Goal: Information Seeking & Learning: Learn about a topic

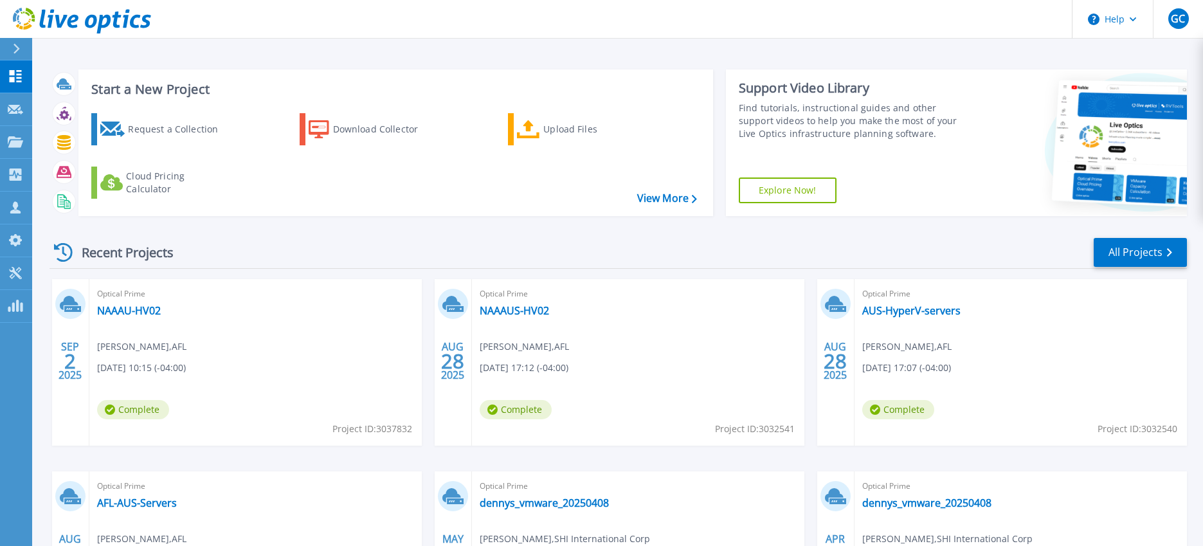
click at [121, 342] on span "John Edwards , AFL" at bounding box center [141, 346] width 89 height 14
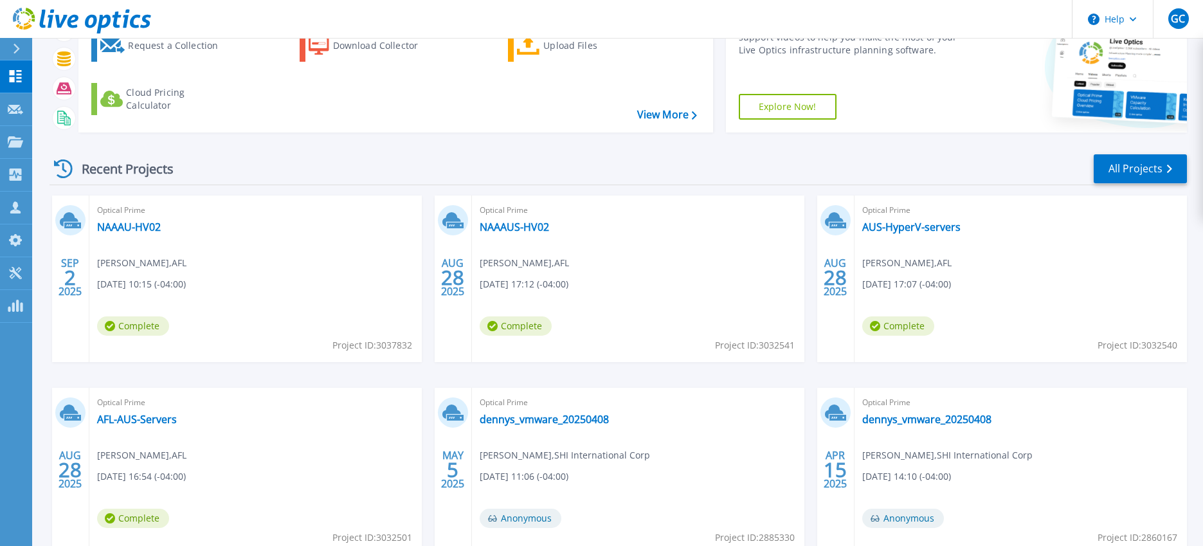
scroll to position [64, 0]
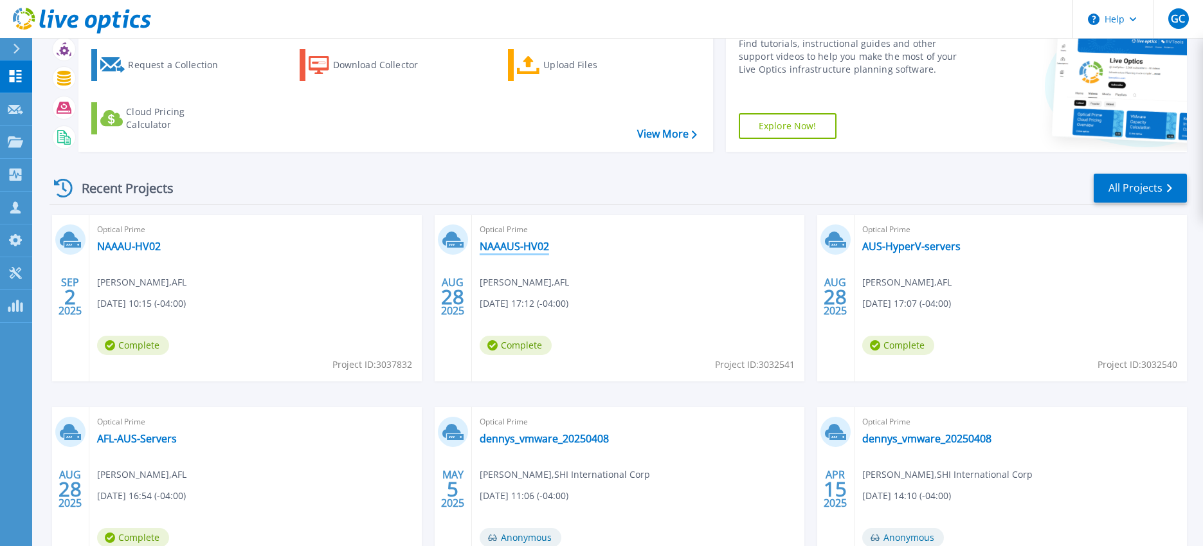
click at [543, 245] on link "NAAAUS-HV02" at bounding box center [514, 246] width 69 height 13
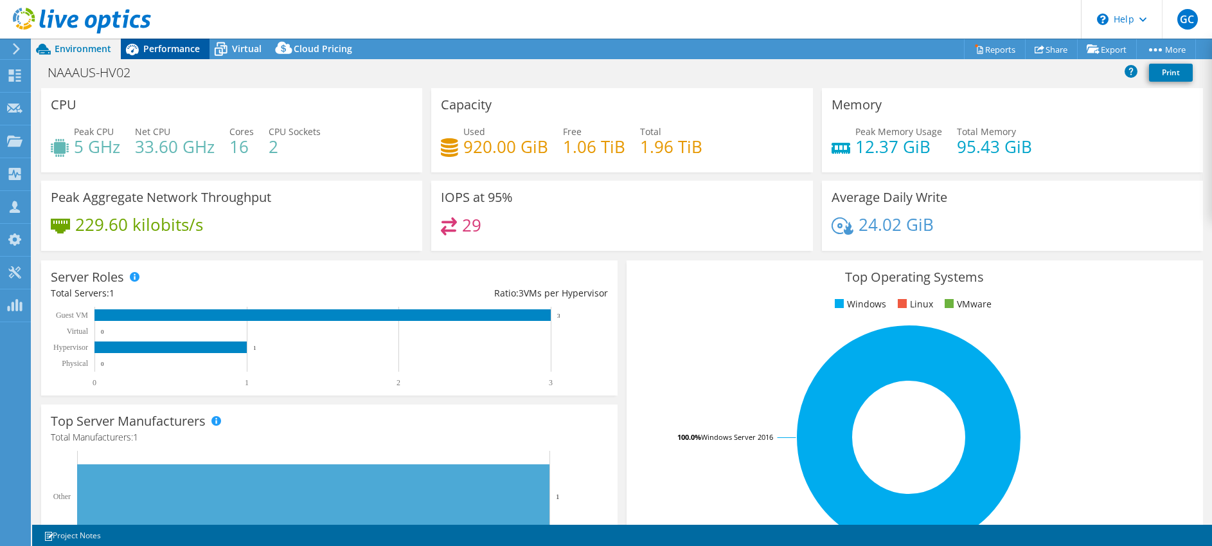
click at [177, 53] on span "Performance" at bounding box center [171, 48] width 57 height 12
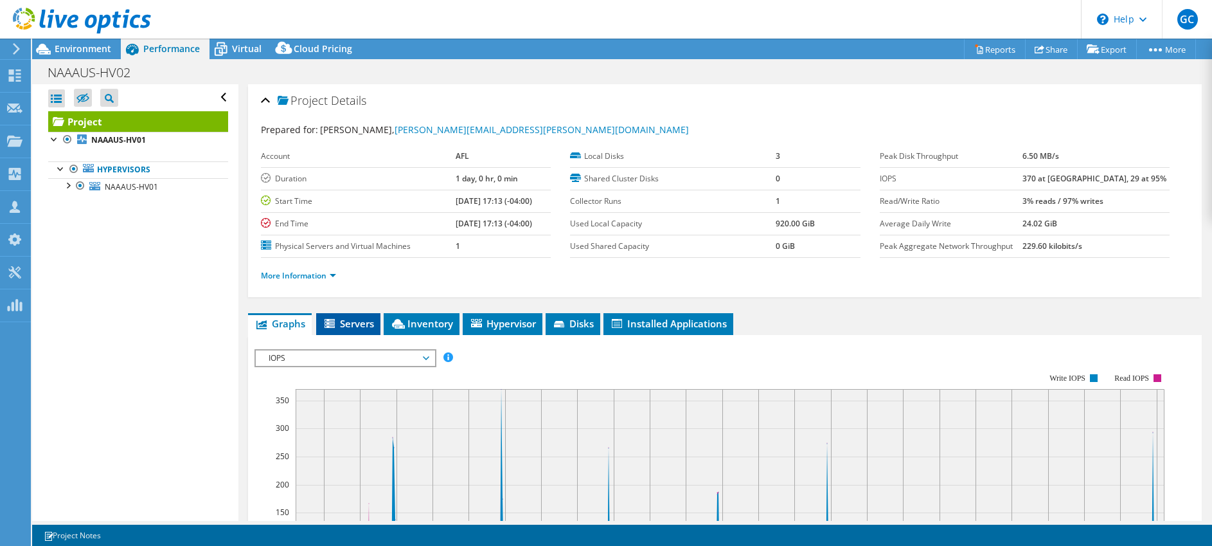
click at [342, 330] on li "Servers" at bounding box center [348, 324] width 64 height 22
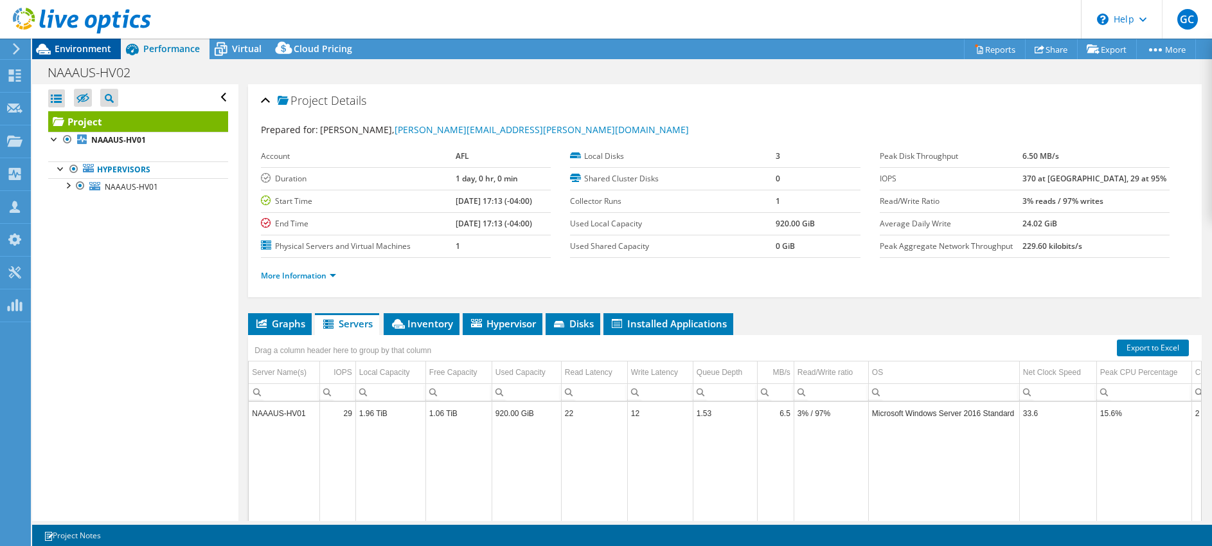
click at [62, 49] on span "Environment" at bounding box center [83, 48] width 57 height 12
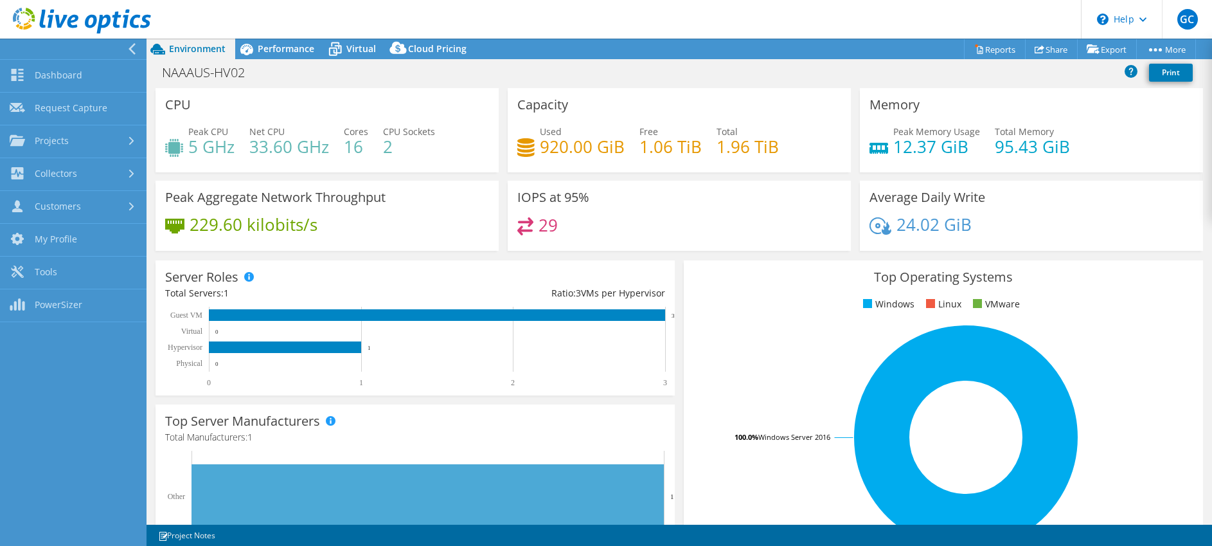
click at [134, 51] on icon at bounding box center [132, 49] width 10 height 12
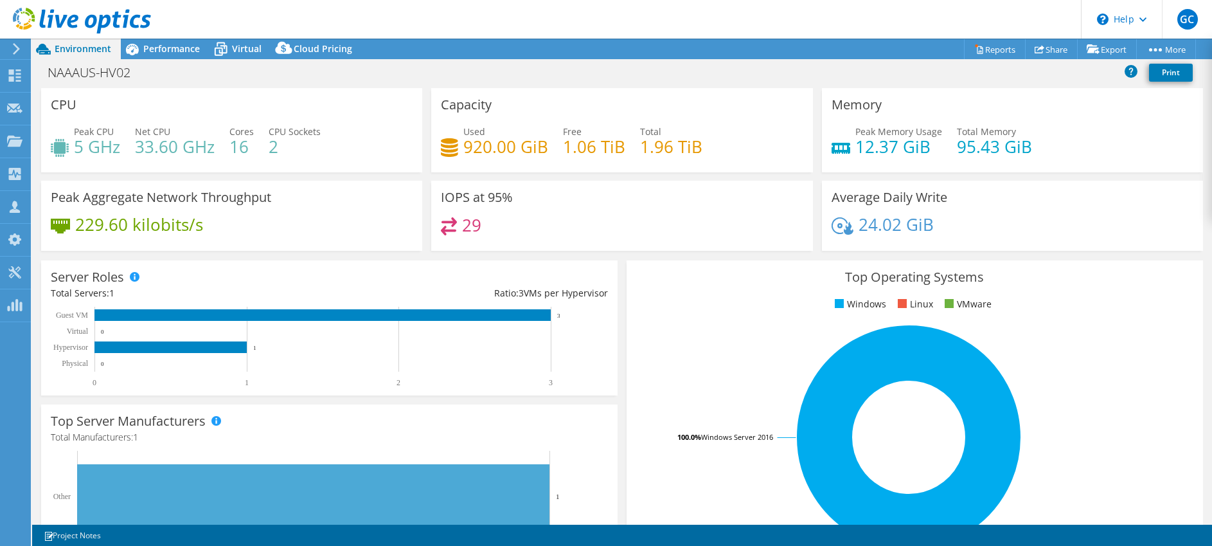
click at [47, 26] on icon at bounding box center [82, 21] width 138 height 26
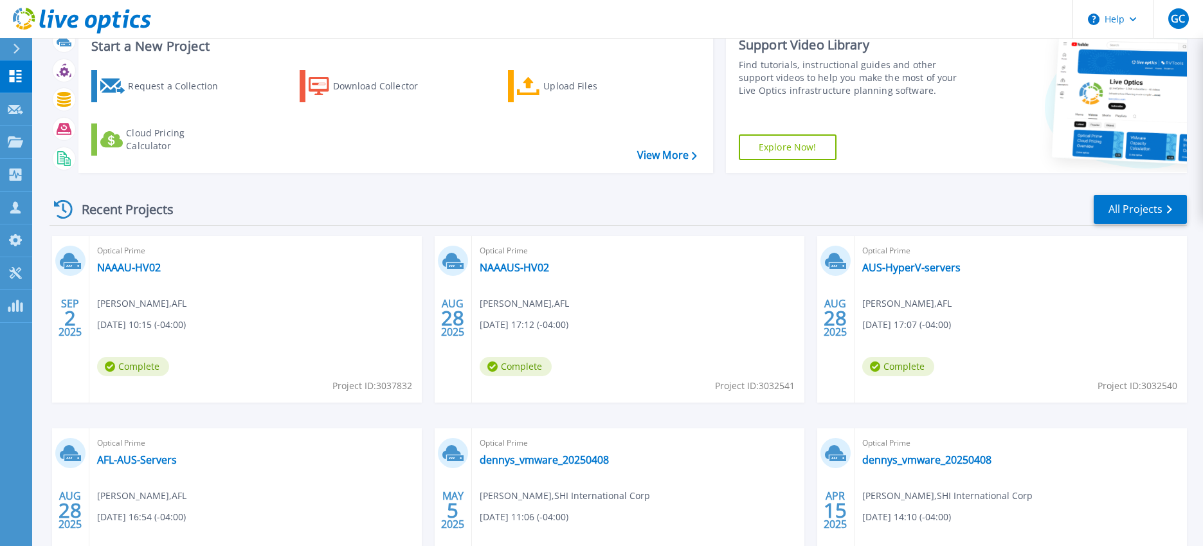
scroll to position [98, 0]
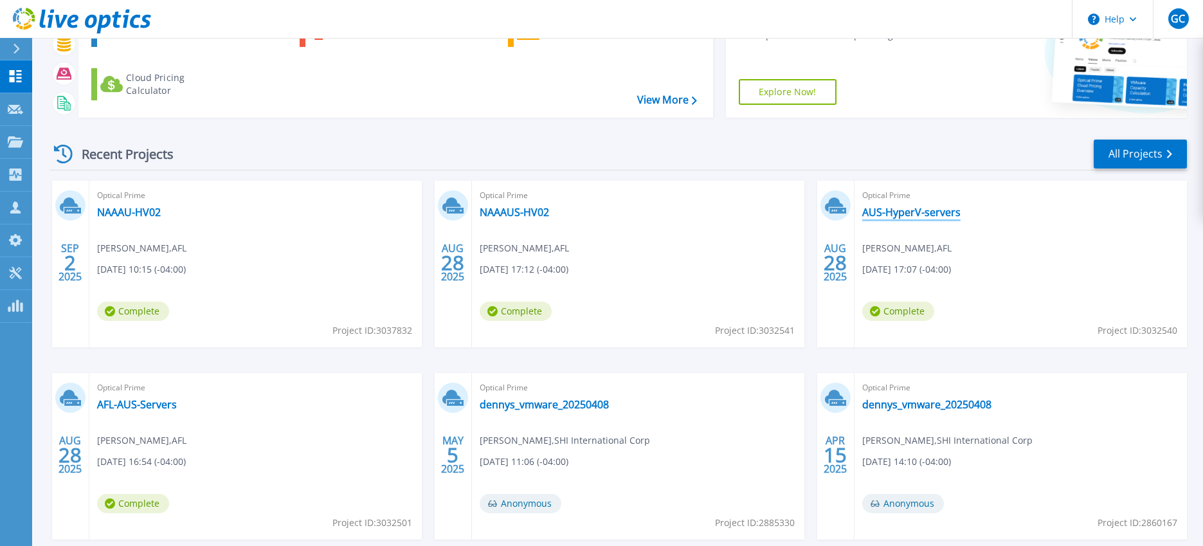
click at [921, 212] on link "AUS-HyperV-servers" at bounding box center [911, 212] width 98 height 13
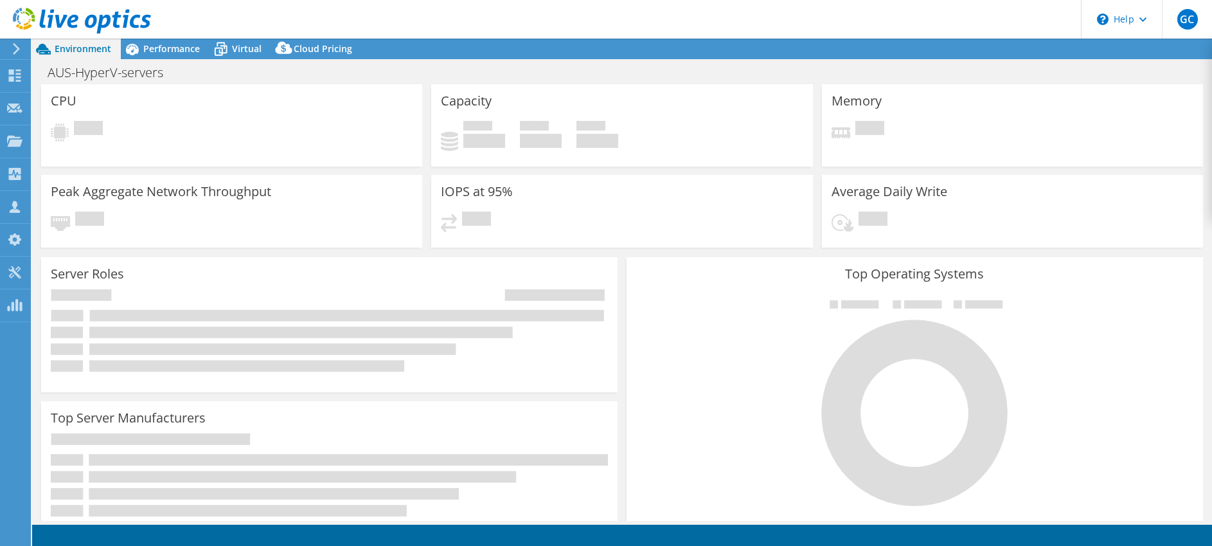
select select "USD"
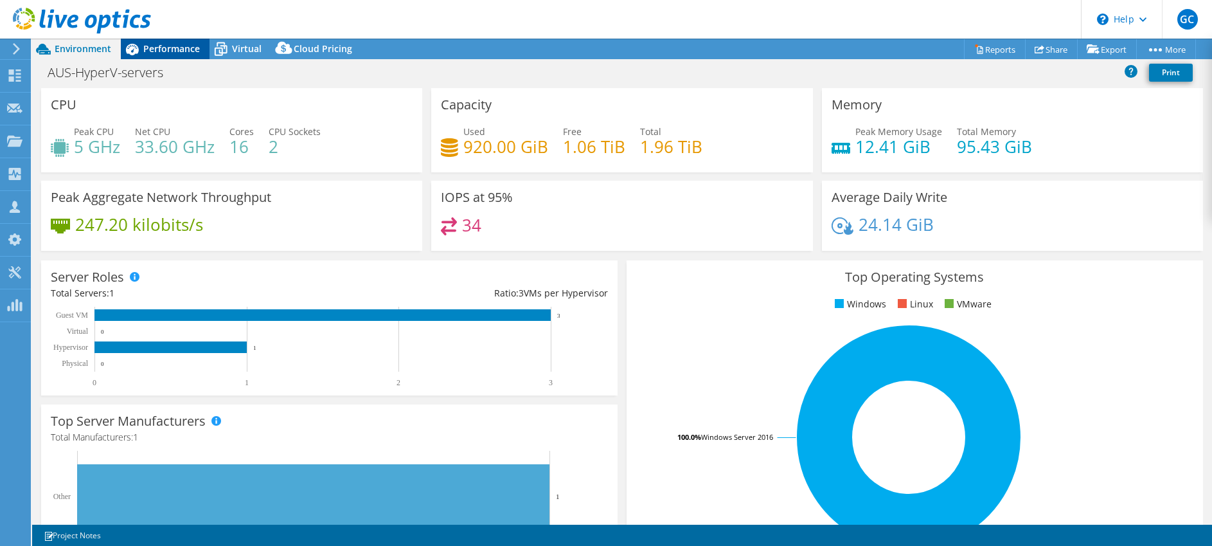
click at [154, 51] on span "Performance" at bounding box center [171, 48] width 57 height 12
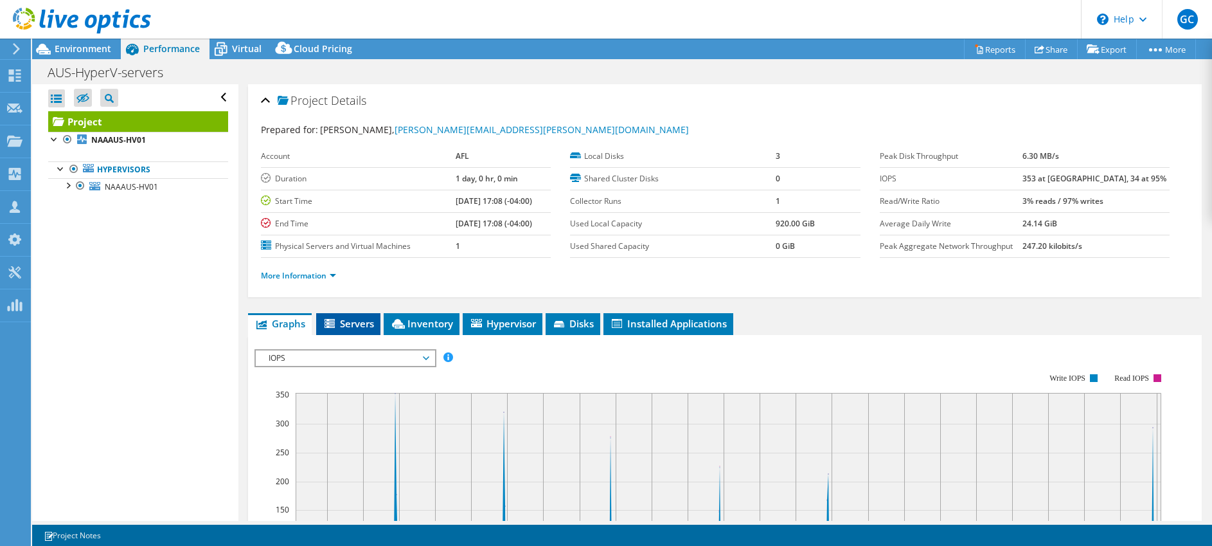
click at [343, 323] on span "Servers" at bounding box center [348, 323] width 51 height 13
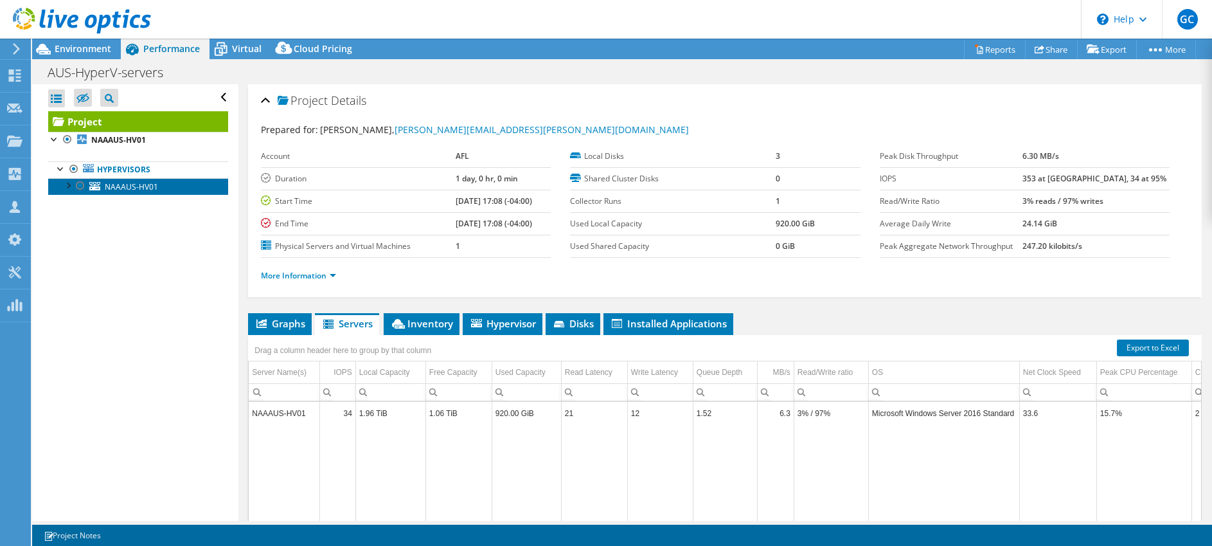
click at [138, 190] on span "NAAAUS-HV01" at bounding box center [131, 186] width 53 height 11
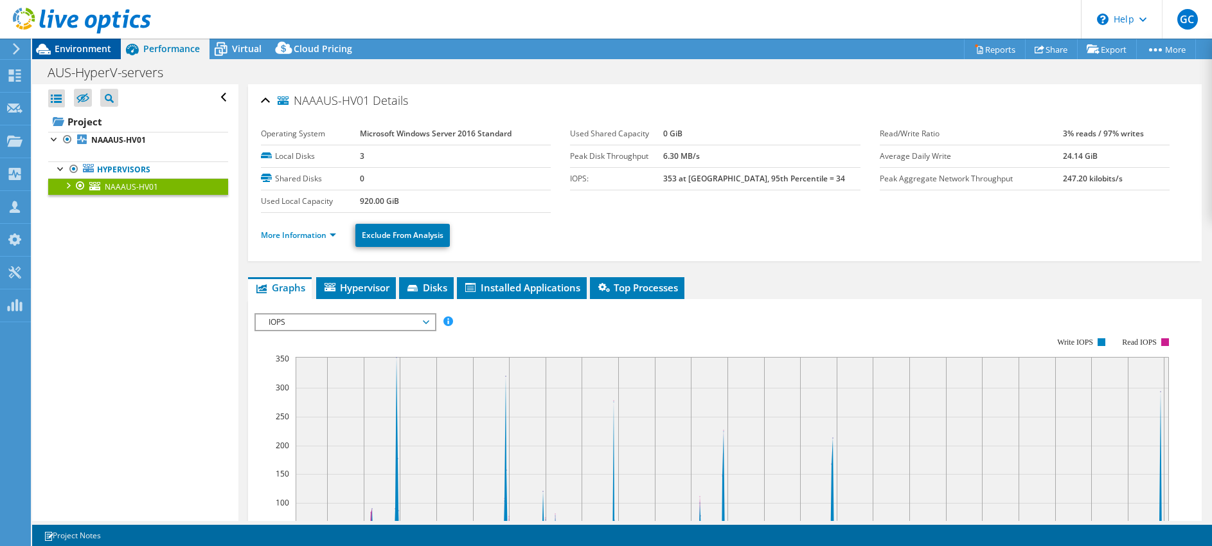
click at [89, 46] on span "Environment" at bounding box center [83, 48] width 57 height 12
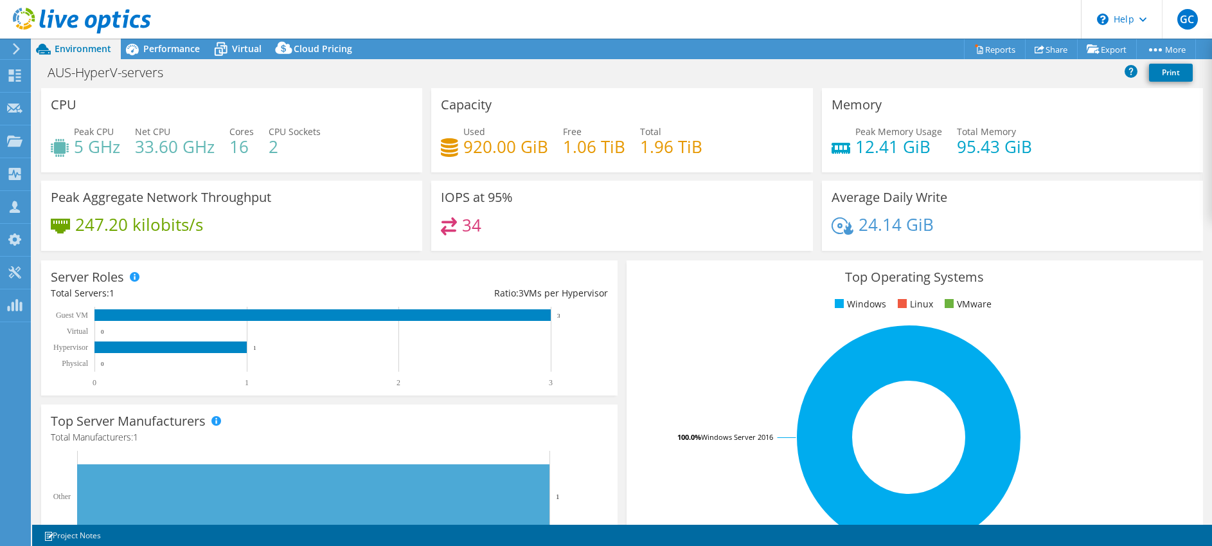
click at [80, 25] on icon at bounding box center [82, 21] width 138 height 26
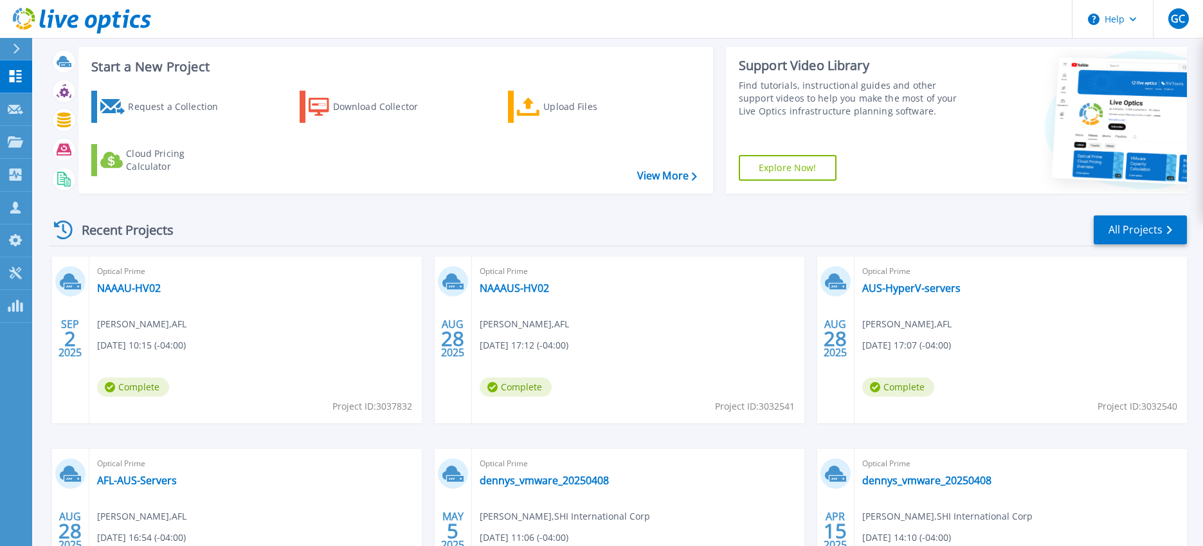
scroll to position [166, 0]
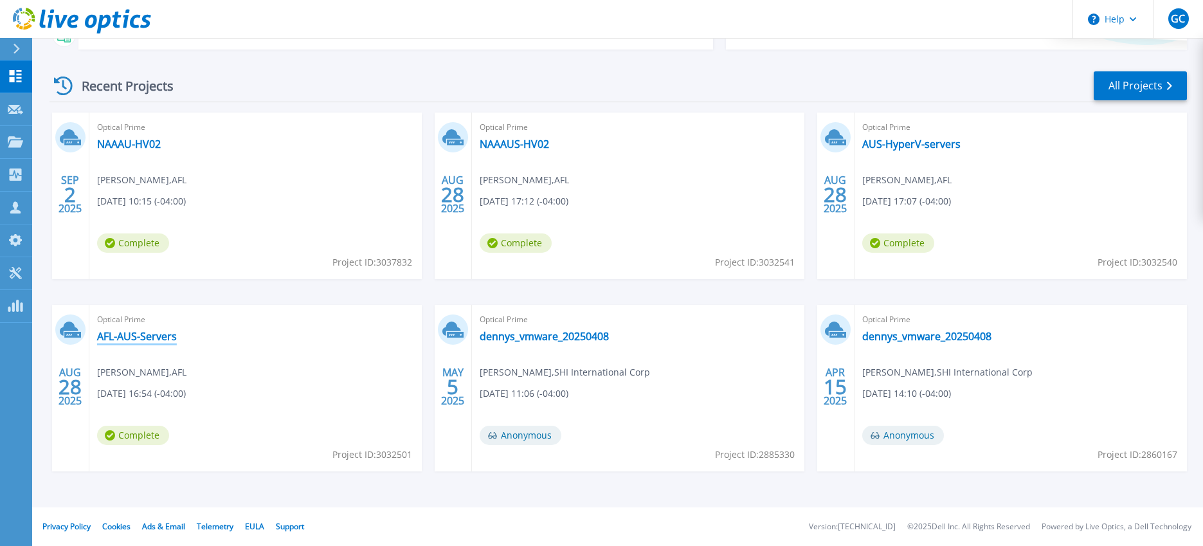
click at [145, 335] on link "AFL-AUS-Servers" at bounding box center [137, 336] width 80 height 13
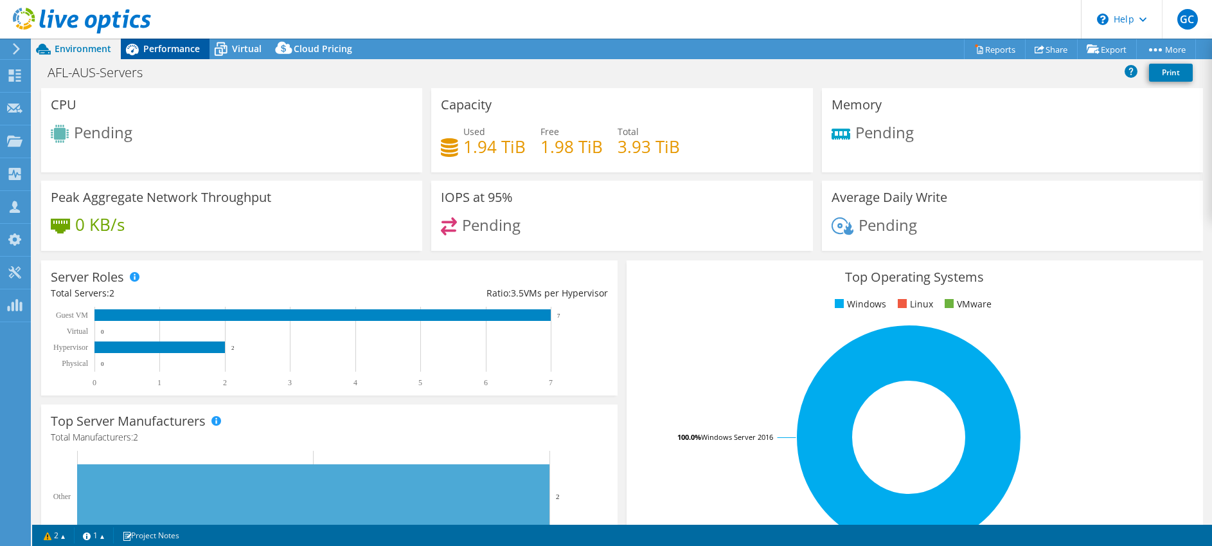
click at [157, 44] on span "Performance" at bounding box center [171, 48] width 57 height 12
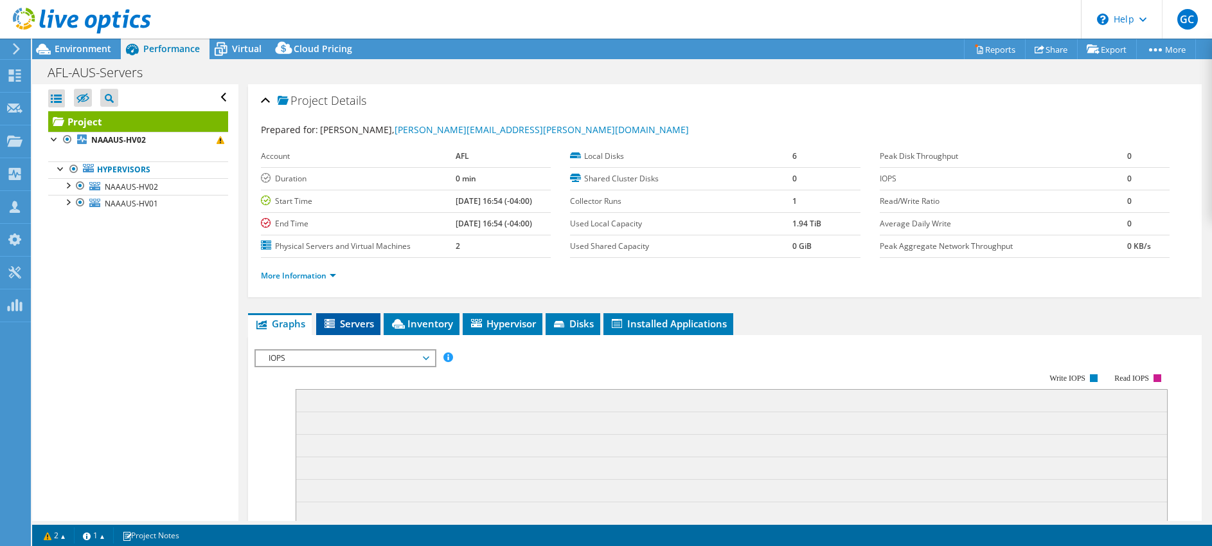
click at [365, 321] on span "Servers" at bounding box center [348, 323] width 51 height 13
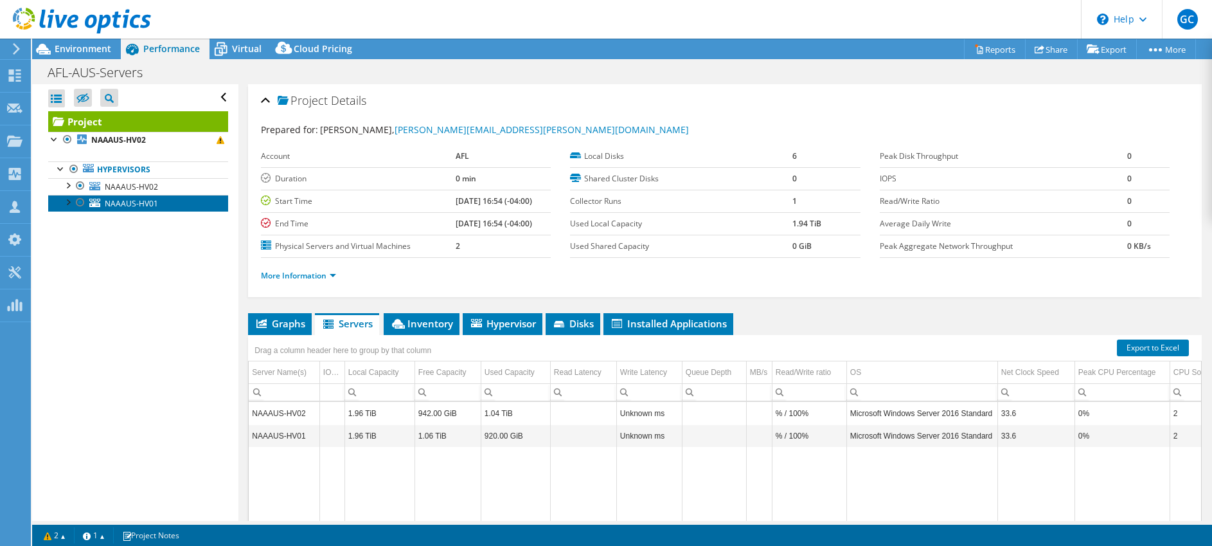
click at [115, 203] on span "NAAAUS-HV01" at bounding box center [131, 203] width 53 height 11
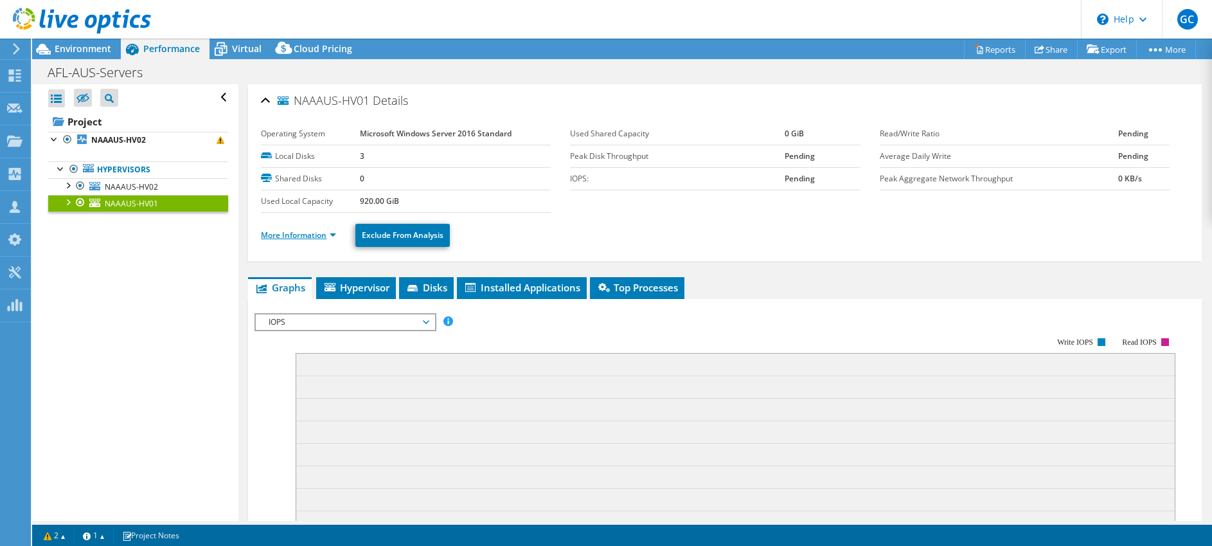
click at [316, 237] on link "More Information" at bounding box center [298, 234] width 75 height 11
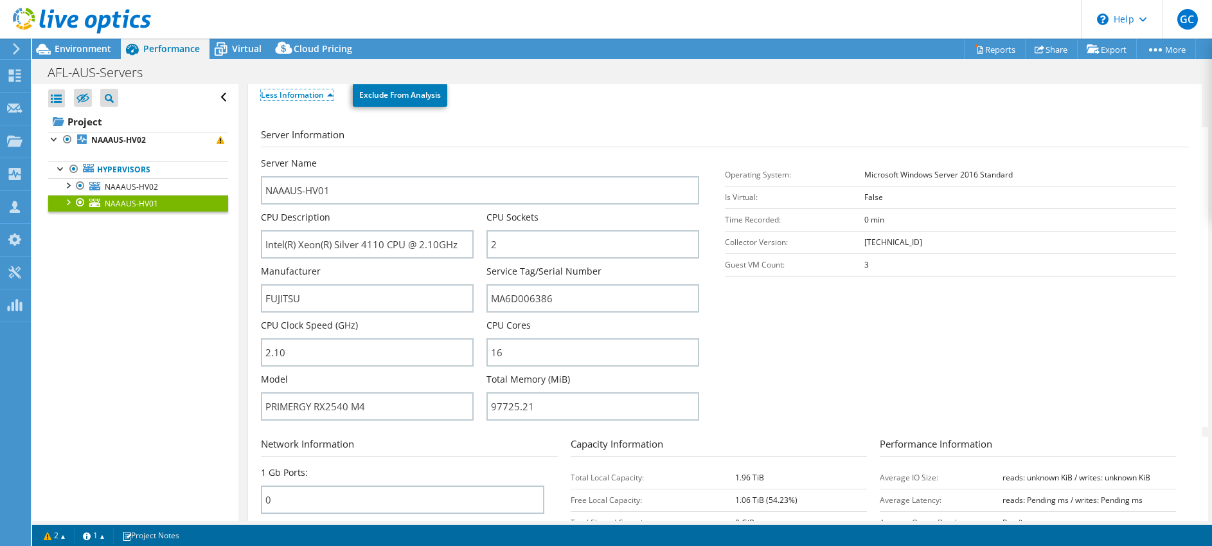
scroll to position [170, 0]
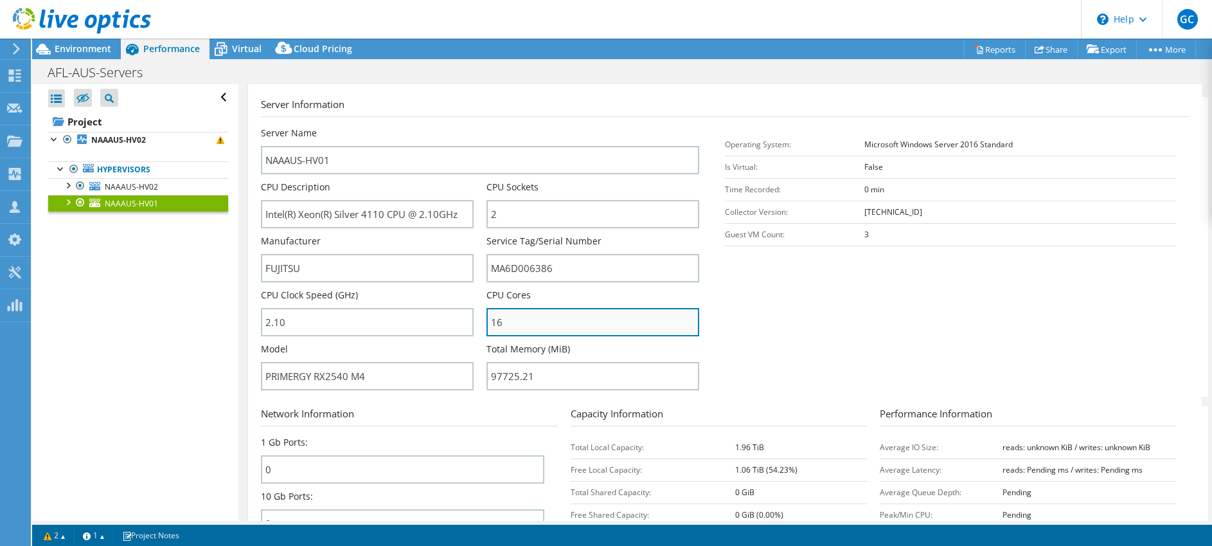
click at [524, 323] on input "16" at bounding box center [593, 322] width 213 height 28
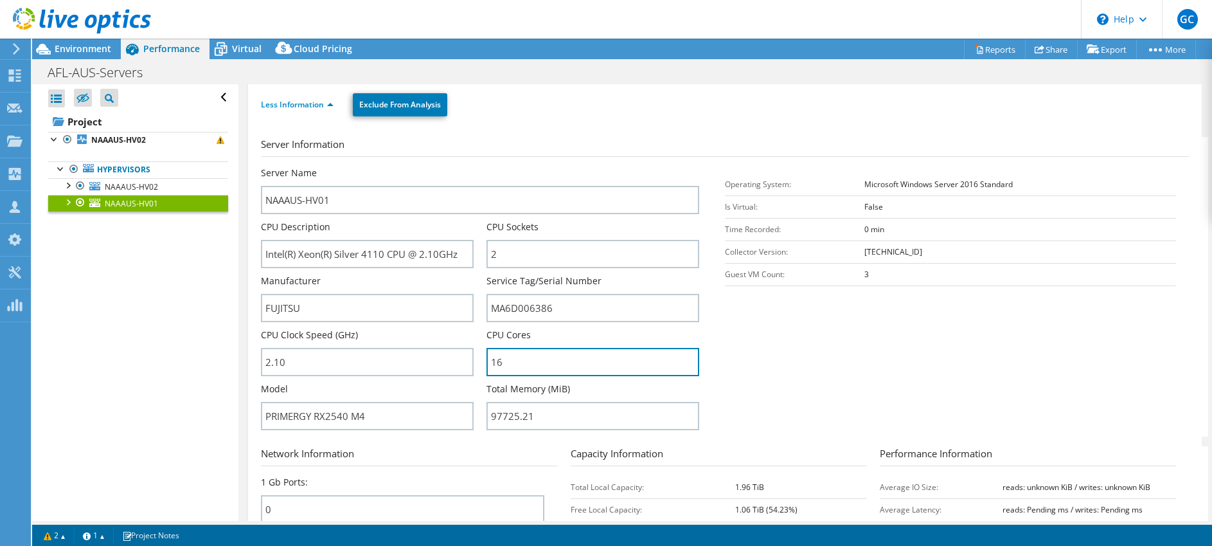
scroll to position [114, 0]
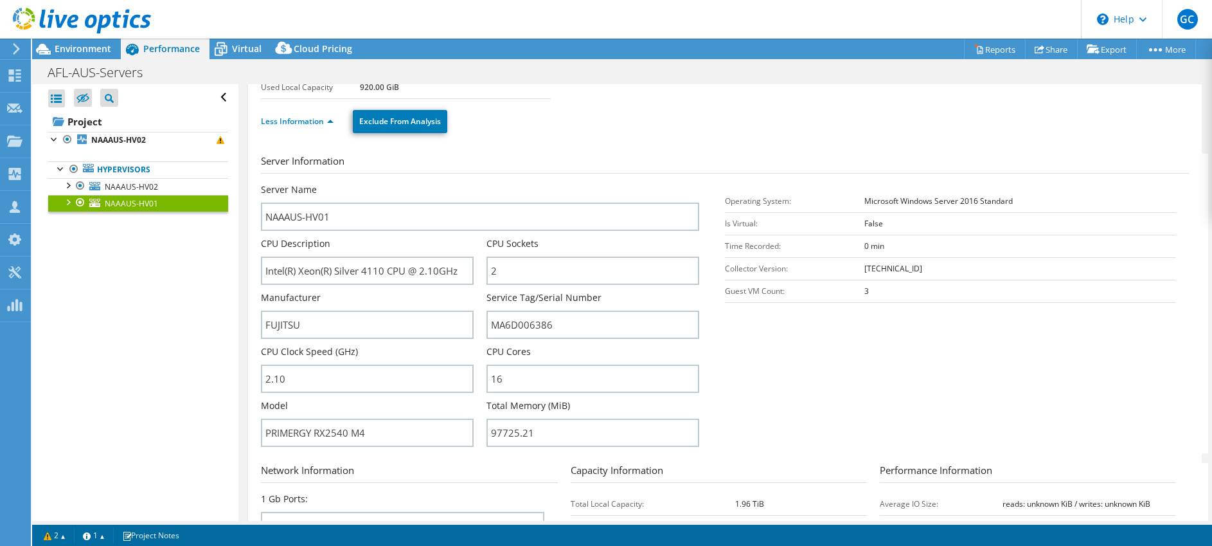
click at [797, 350] on section "Server Information Server Name NAAAUS-HV01 CPU Description Intel(R) Xeon(R) Sil…" at bounding box center [728, 304] width 935 height 300
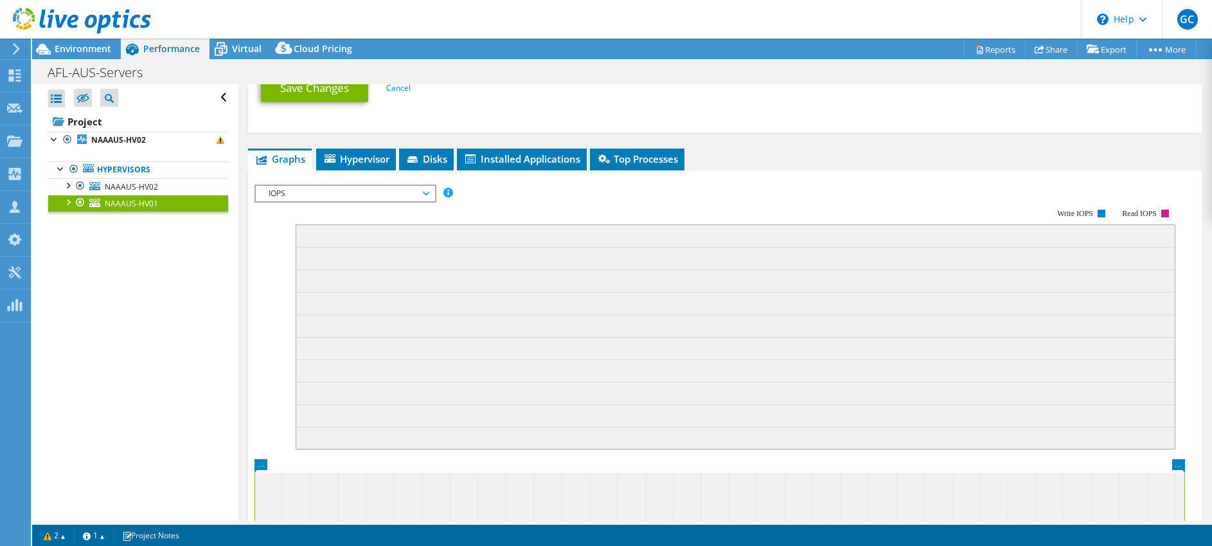
scroll to position [707, 0]
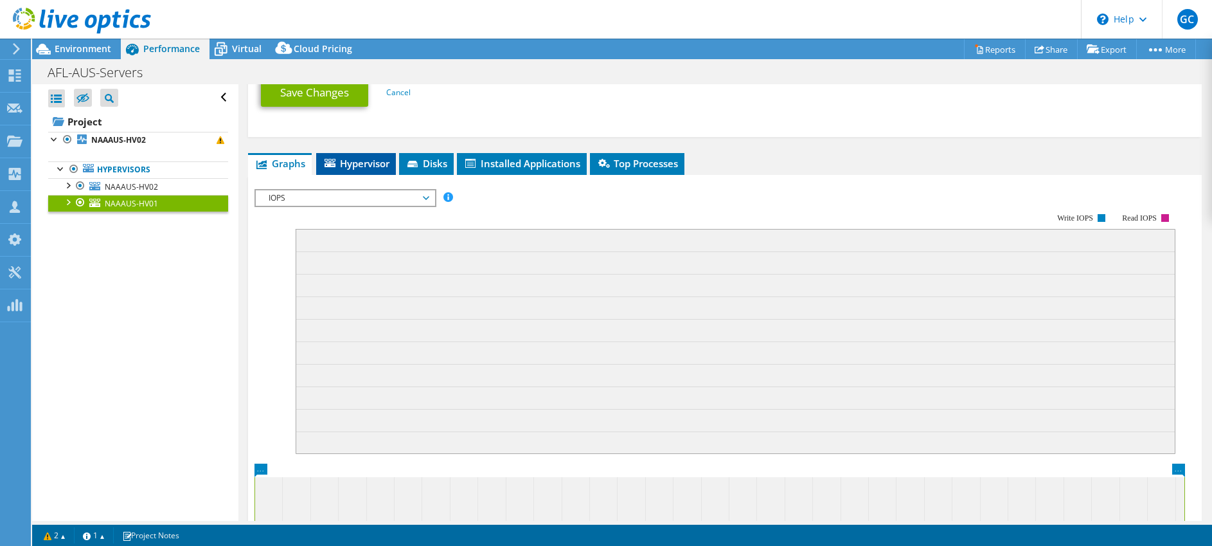
click at [364, 163] on span "Hypervisor" at bounding box center [356, 163] width 67 height 13
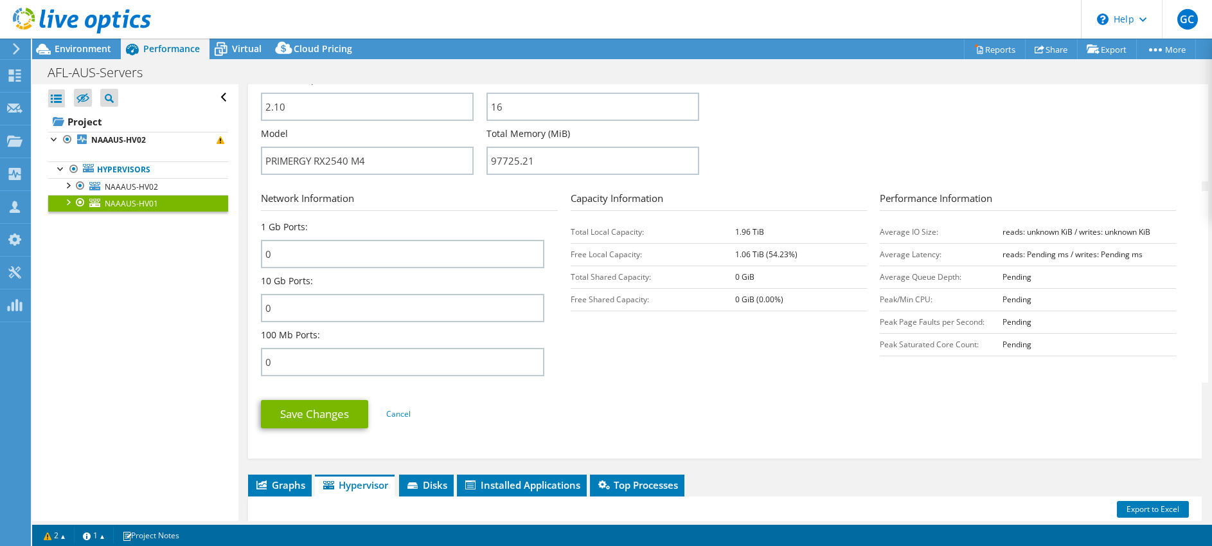
scroll to position [0, 0]
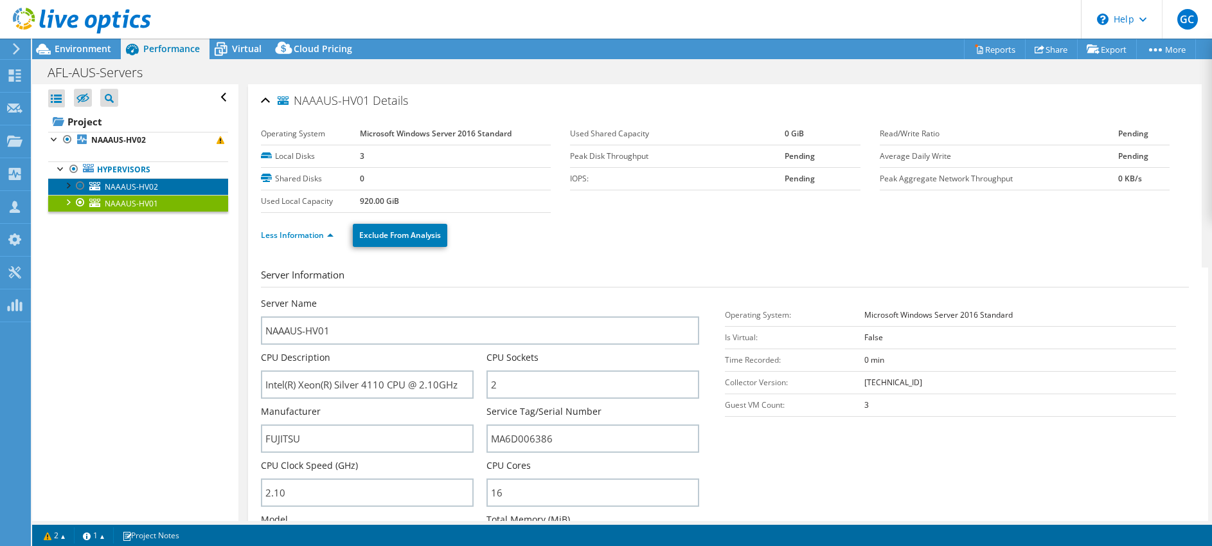
click at [108, 184] on span "NAAAUS-HV02" at bounding box center [131, 186] width 53 height 11
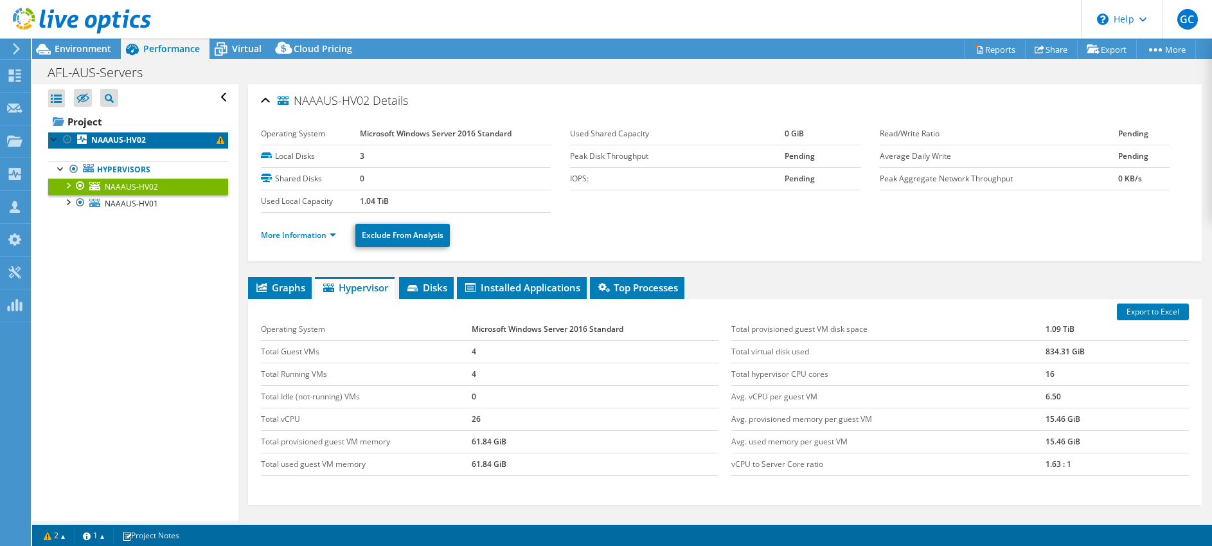
click at [117, 136] on b "NAAAUS-HV02" at bounding box center [118, 139] width 55 height 11
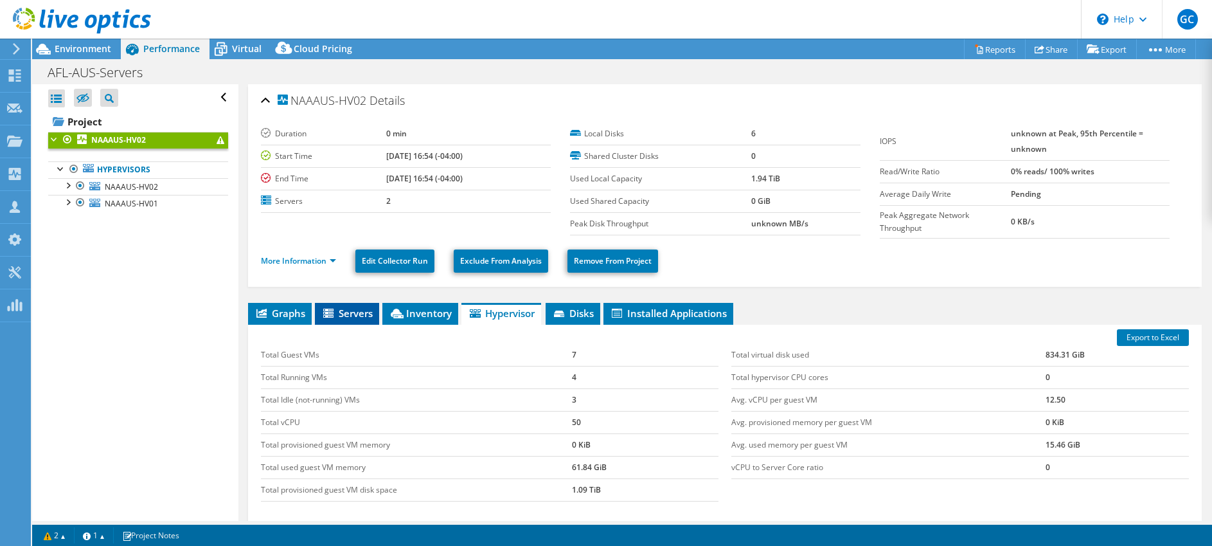
click at [356, 317] on span "Servers" at bounding box center [346, 313] width 51 height 13
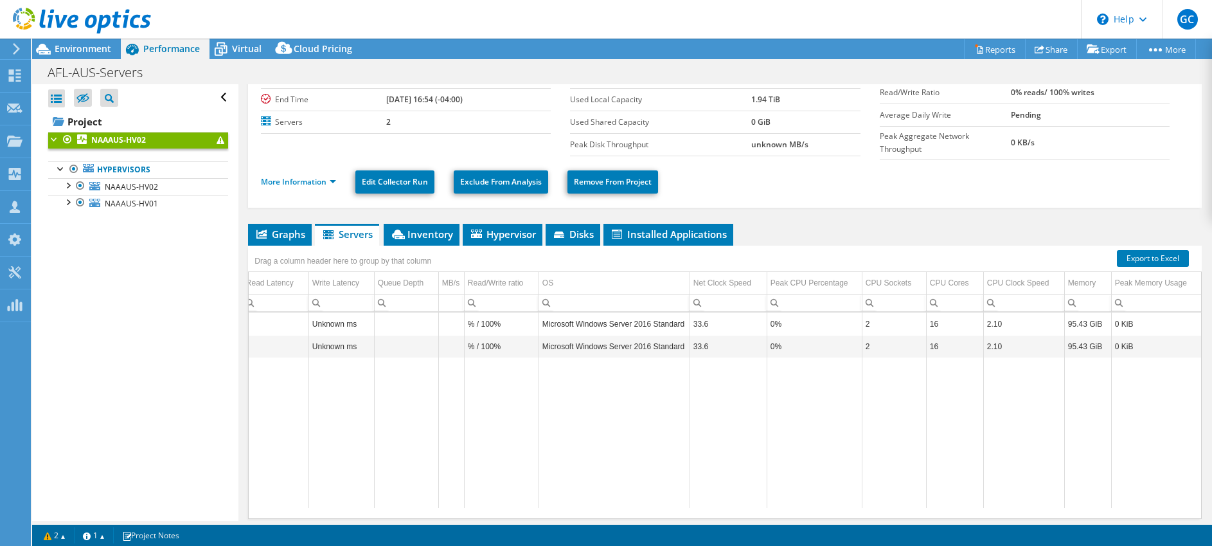
scroll to position [14, 0]
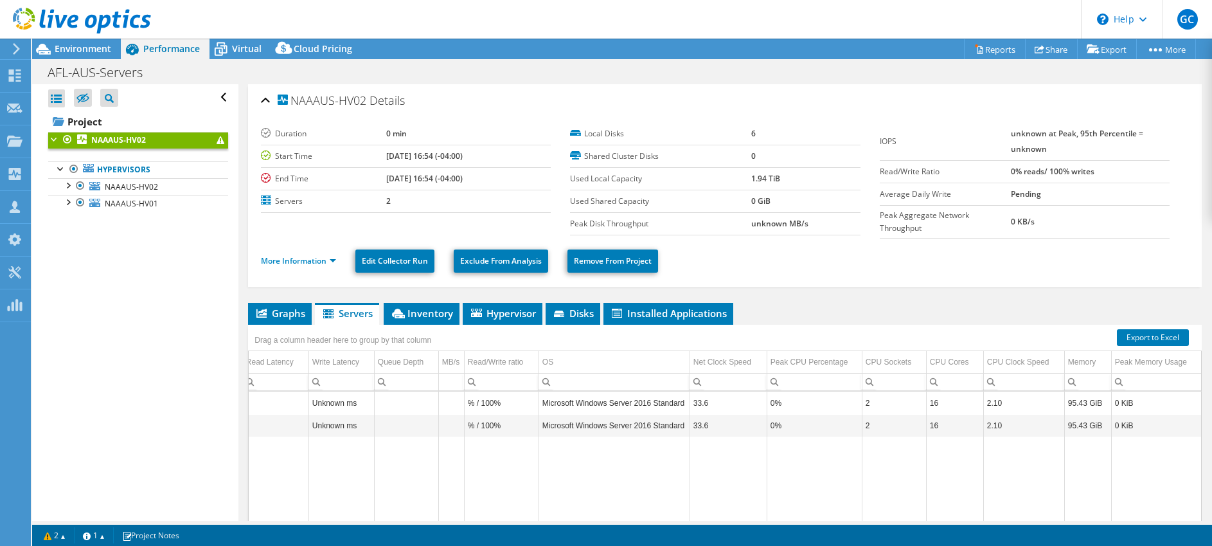
click at [168, 55] on div "Performance" at bounding box center [165, 49] width 89 height 21
click at [66, 50] on span "Environment" at bounding box center [83, 48] width 57 height 12
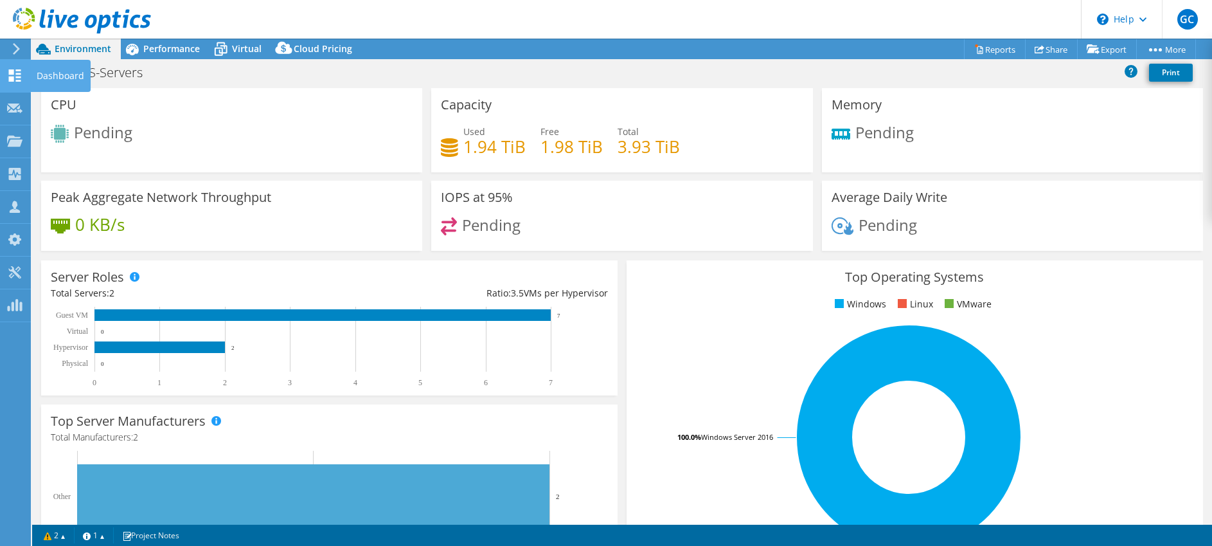
click at [17, 80] on use at bounding box center [15, 75] width 12 height 12
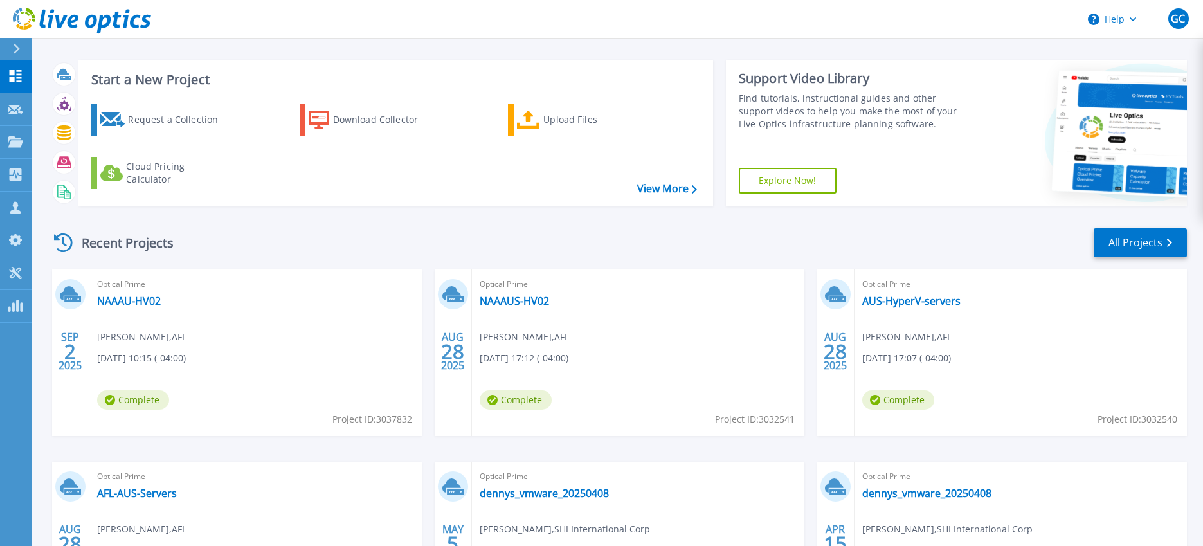
scroll to position [19, 0]
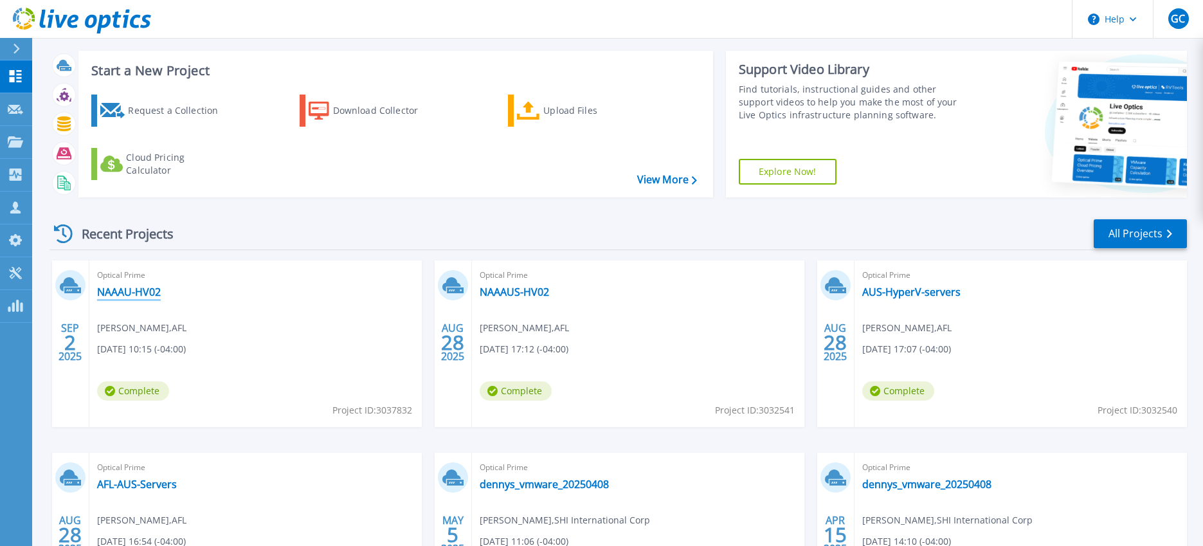
click at [145, 293] on link "NAAAU-HV02" at bounding box center [129, 291] width 64 height 13
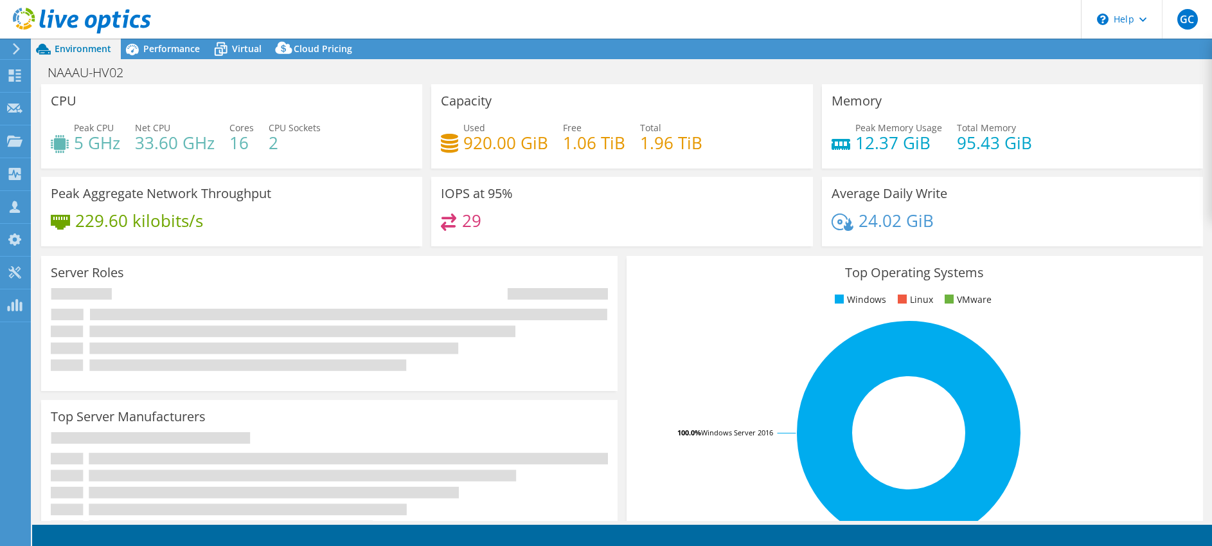
select select "USD"
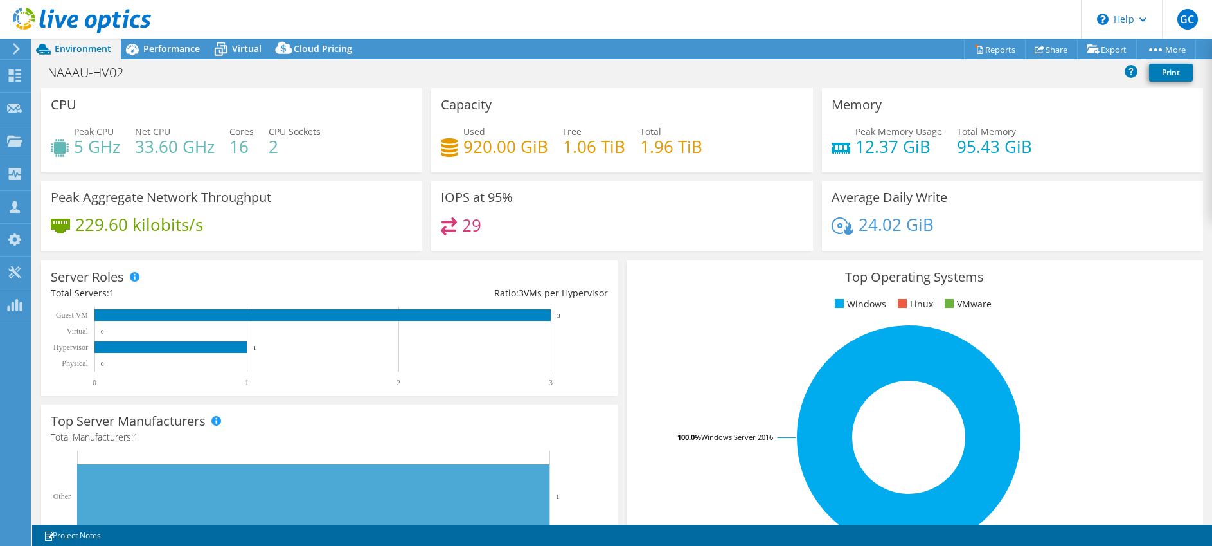
click at [154, 33] on header "GC Channel Partner Garrett Cook garrett_cook@shi.com SHI International Corp My …" at bounding box center [606, 19] width 1212 height 39
click at [156, 43] on span "Performance" at bounding box center [171, 48] width 57 height 12
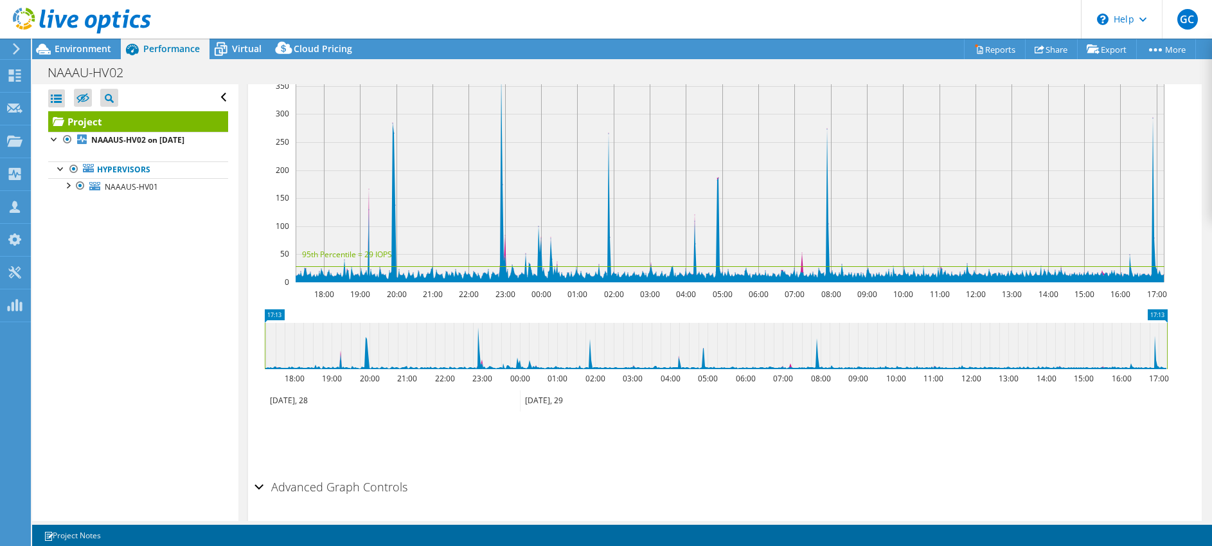
scroll to position [103, 0]
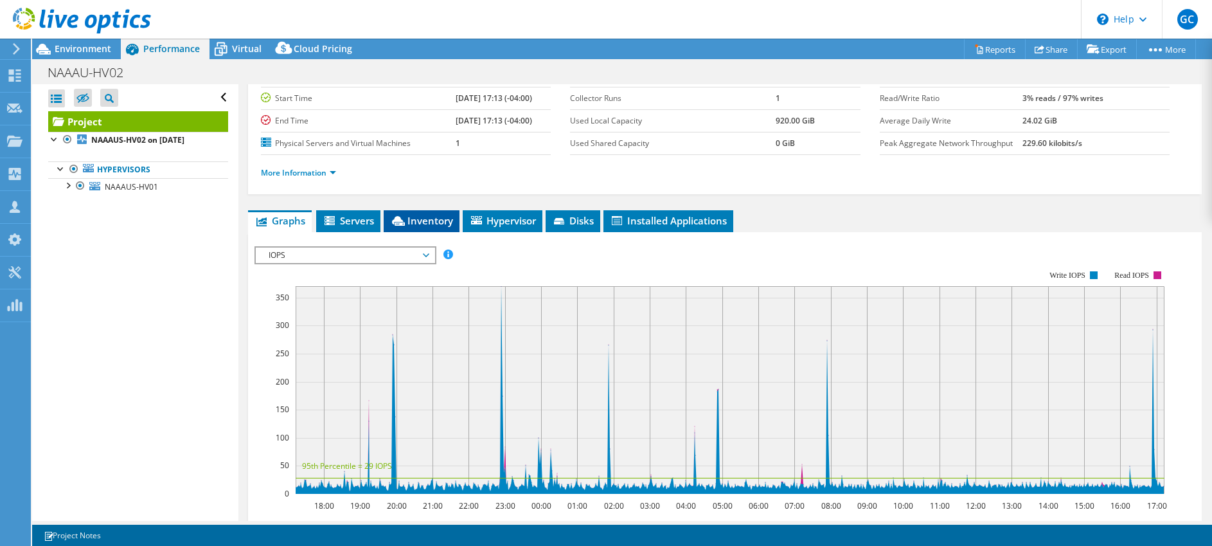
click at [427, 224] on span "Inventory" at bounding box center [421, 220] width 63 height 13
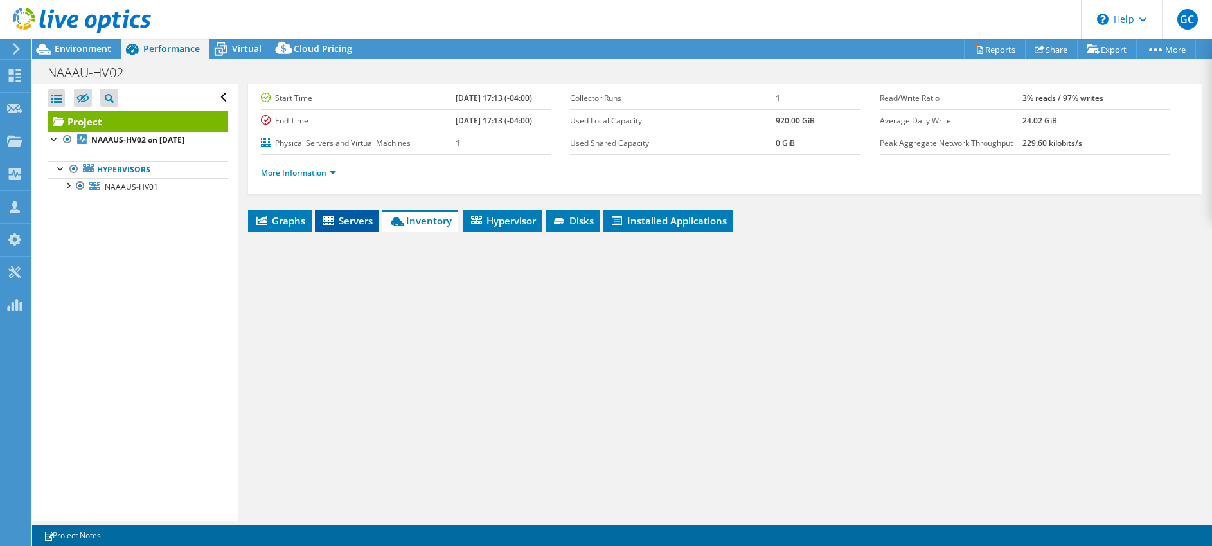
click at [337, 226] on li "Servers" at bounding box center [347, 221] width 64 height 22
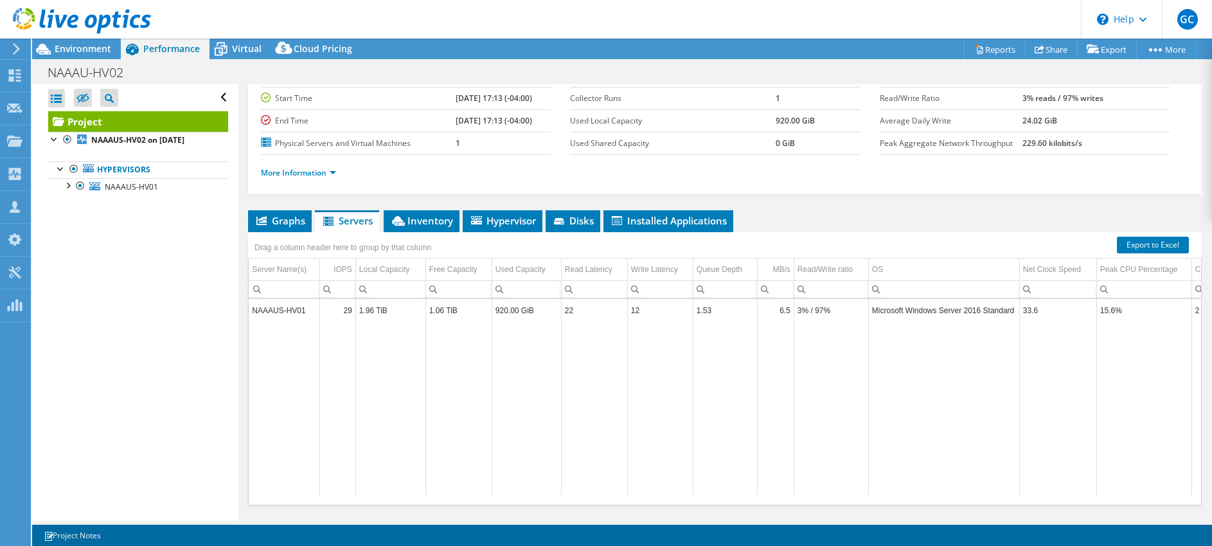
click at [402, 310] on td "1.96 TiB" at bounding box center [390, 310] width 70 height 22
click at [83, 42] on div at bounding box center [75, 21] width 151 height 43
click at [85, 46] on span "Environment" at bounding box center [83, 48] width 57 height 12
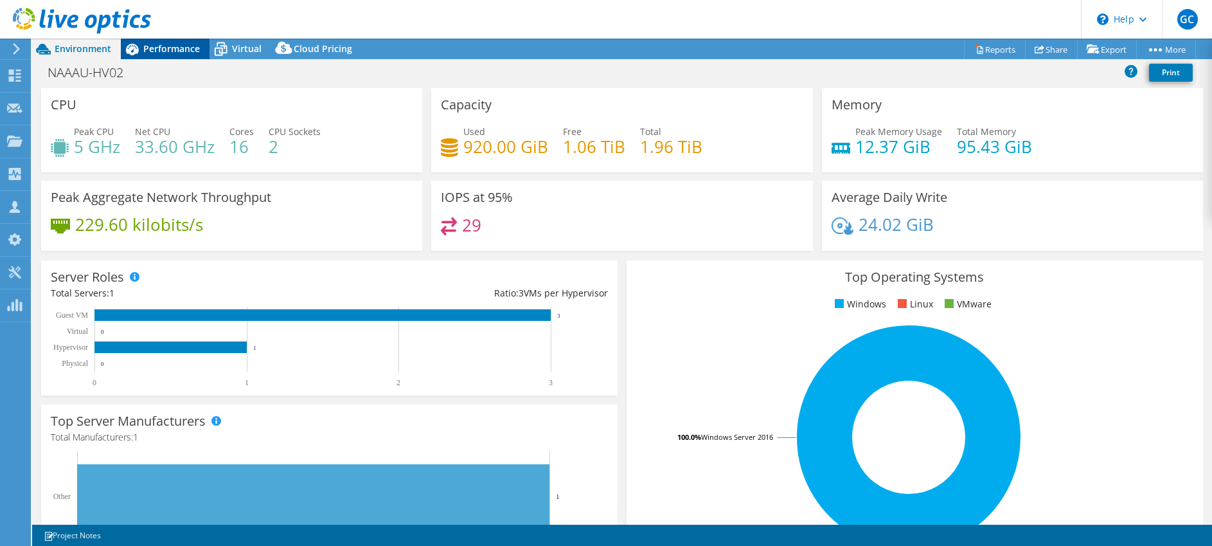
click at [177, 57] on div "Performance" at bounding box center [165, 49] width 89 height 21
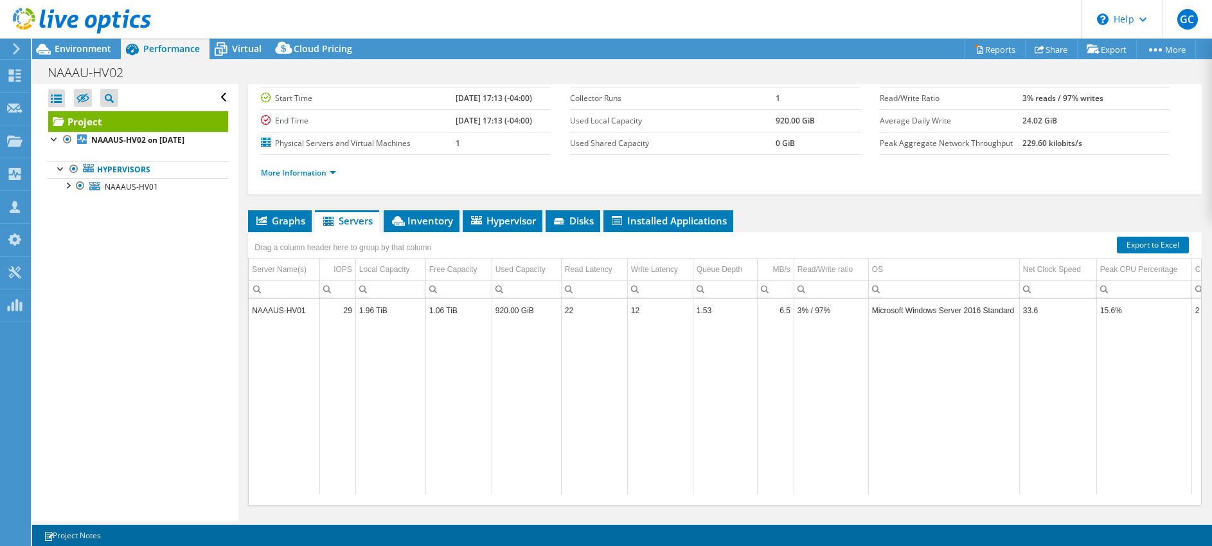
click at [163, 53] on span "Performance" at bounding box center [171, 48] width 57 height 12
click at [81, 45] on span "Environment" at bounding box center [83, 48] width 57 height 12
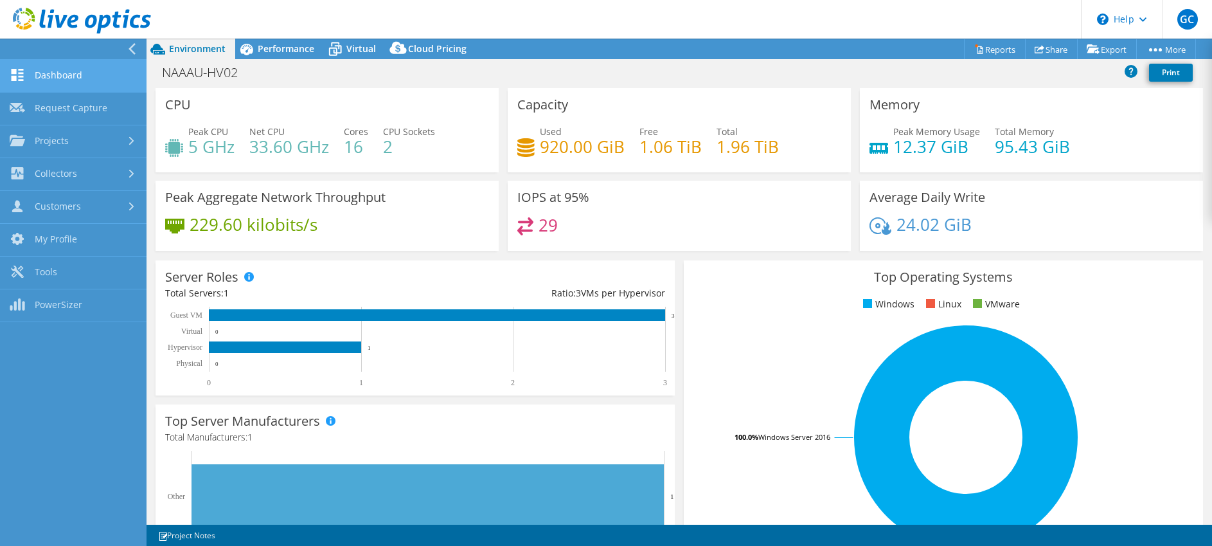
click at [56, 84] on link "Dashboard" at bounding box center [73, 76] width 147 height 33
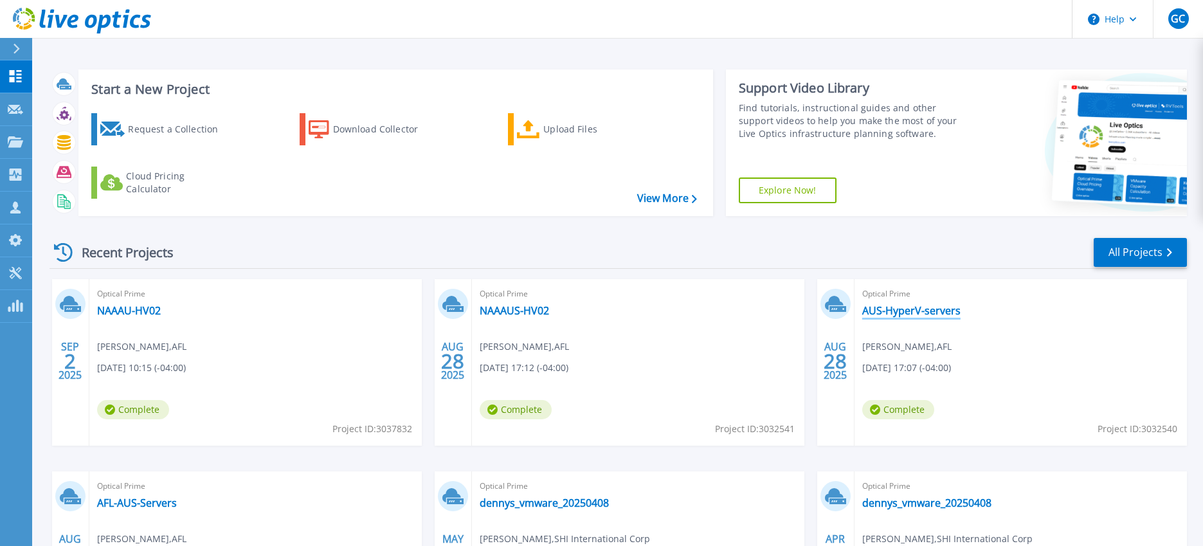
click at [911, 307] on link "AUS-HyperV-servers" at bounding box center [911, 310] width 98 height 13
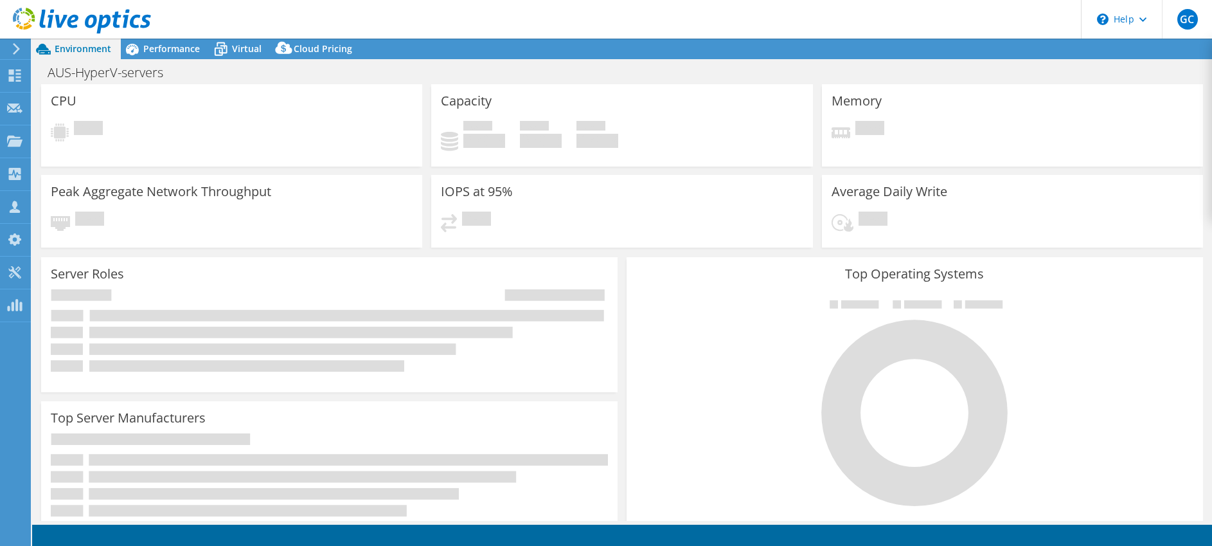
select select "USD"
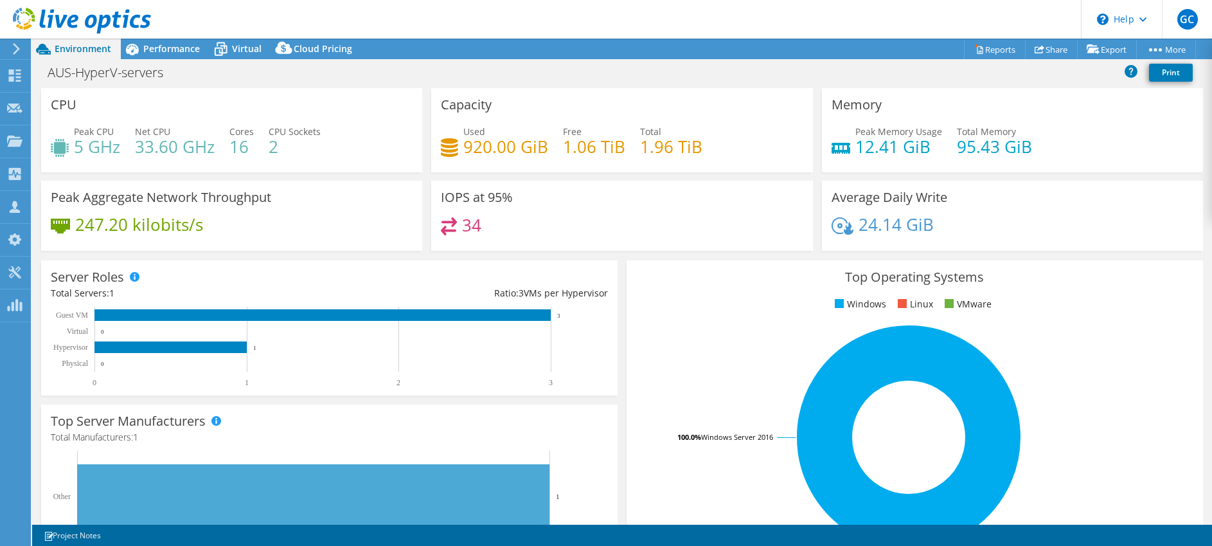
click at [178, 37] on header "GC Channel Partner Garrett Cook garrett_cook@shi.com SHI International Corp My …" at bounding box center [606, 19] width 1212 height 39
click at [177, 50] on span "Performance" at bounding box center [171, 48] width 57 height 12
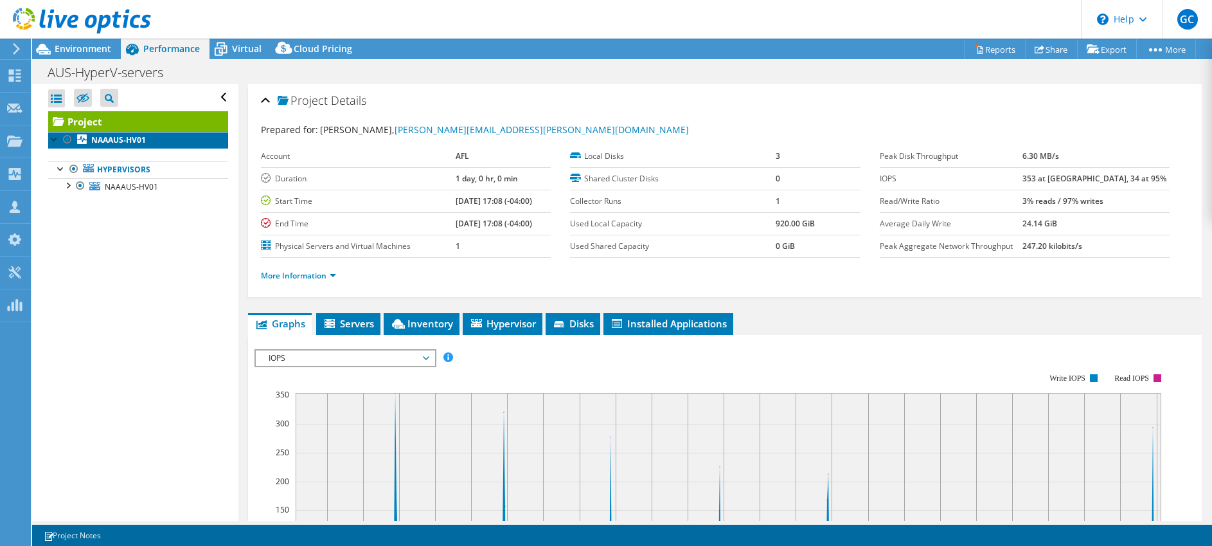
click at [127, 146] on link "NAAAUS-HV01" at bounding box center [138, 140] width 180 height 17
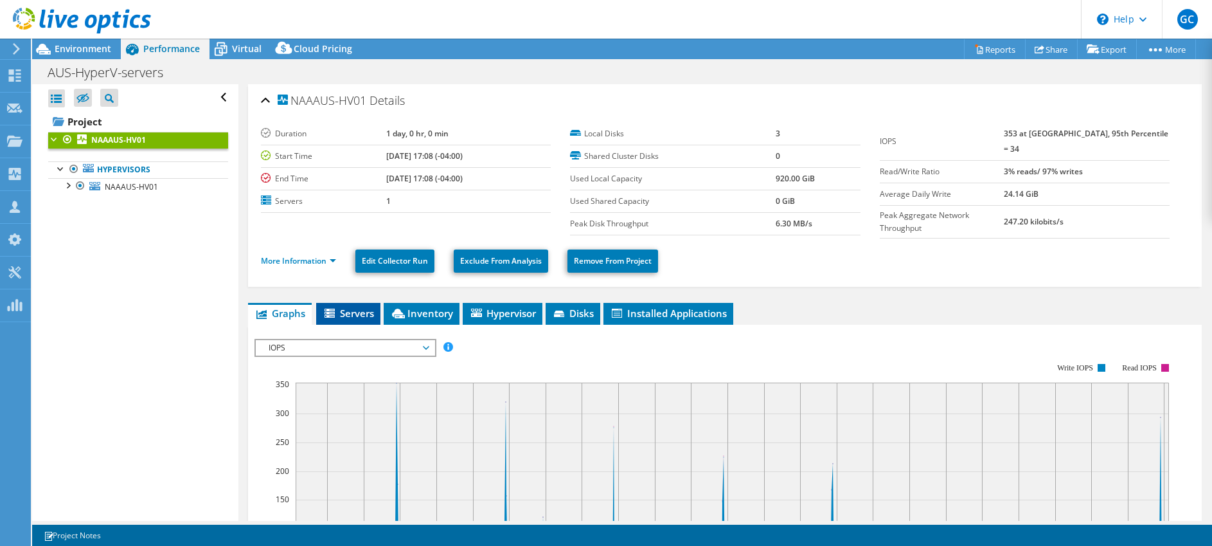
click at [356, 310] on span "Servers" at bounding box center [348, 313] width 51 height 13
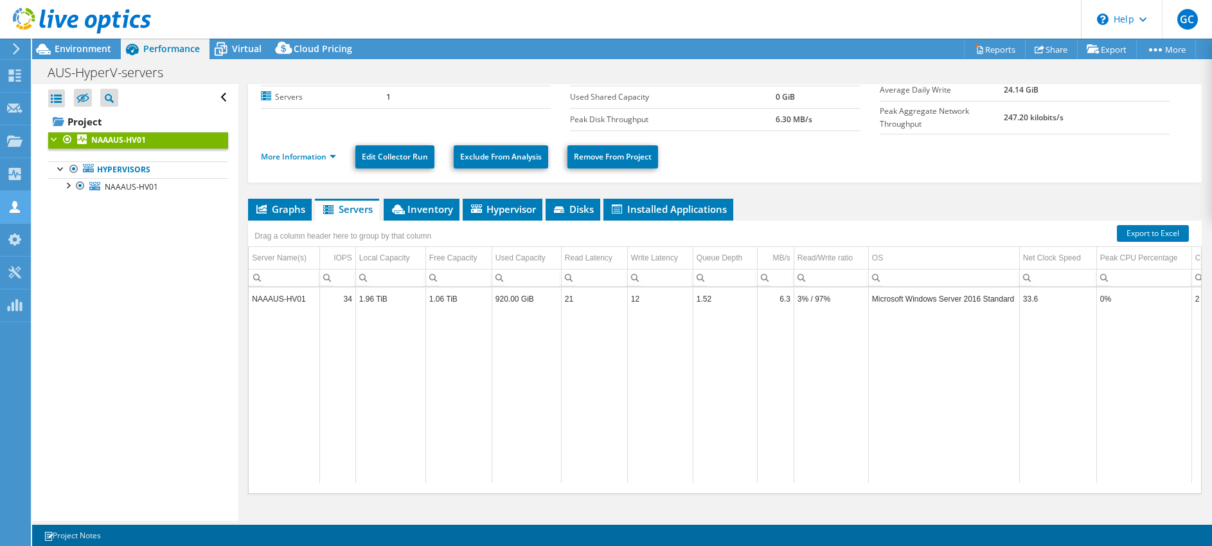
scroll to position [85, 0]
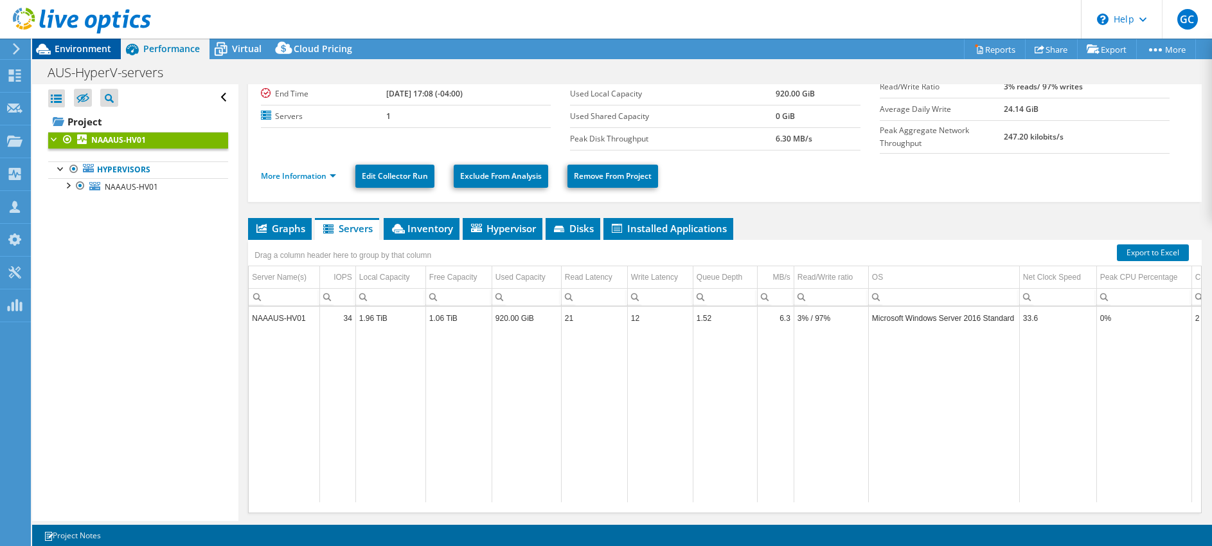
click at [88, 52] on span "Environment" at bounding box center [83, 48] width 57 height 12
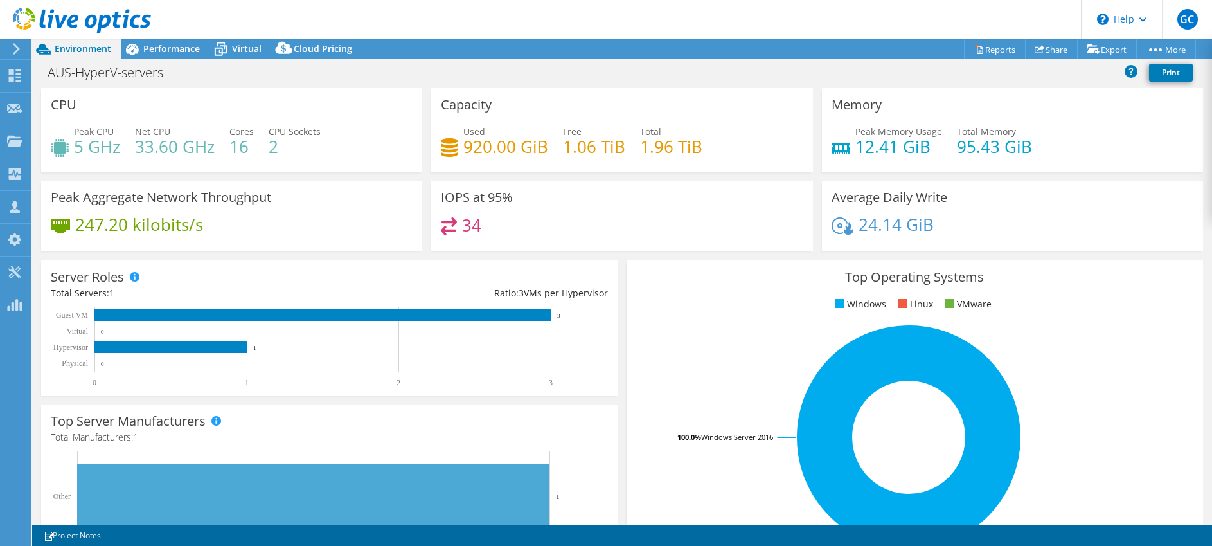
click at [15, 51] on use at bounding box center [16, 49] width 7 height 12
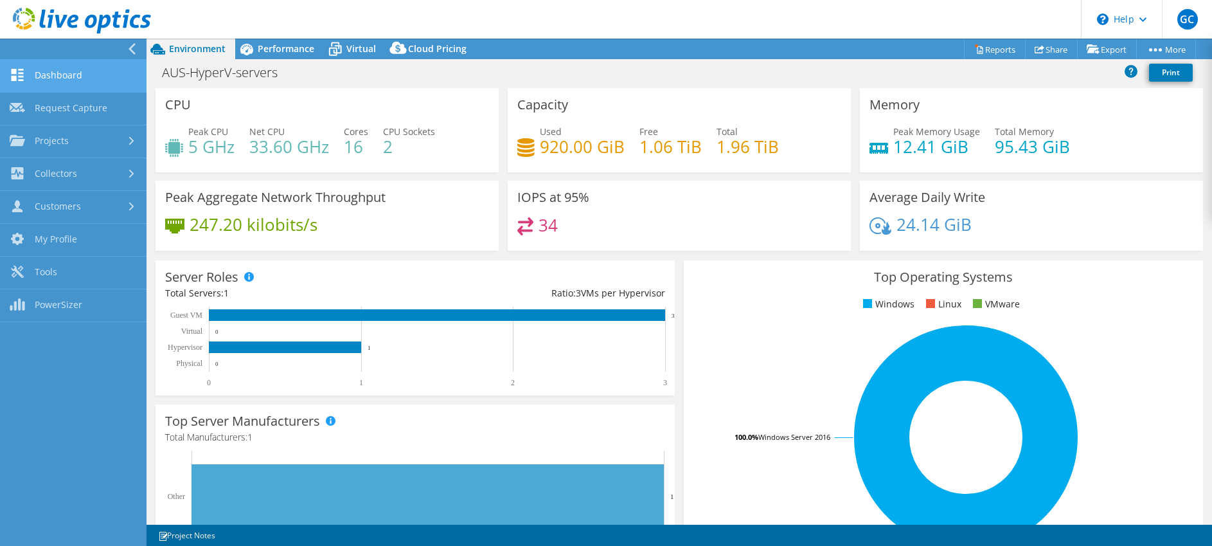
click at [71, 68] on link "Dashboard" at bounding box center [73, 76] width 147 height 33
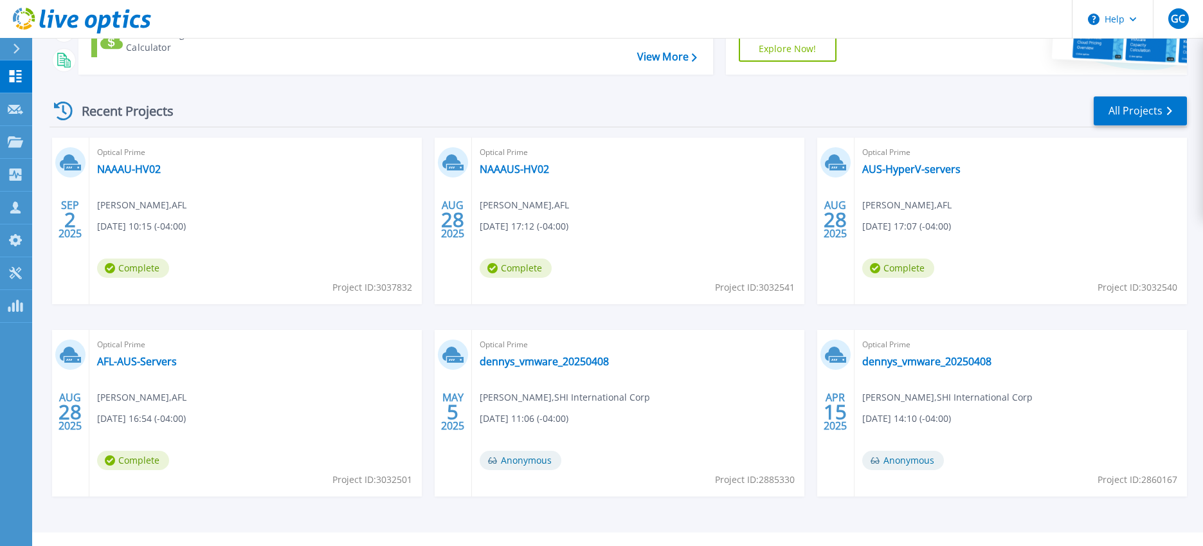
scroll to position [143, 0]
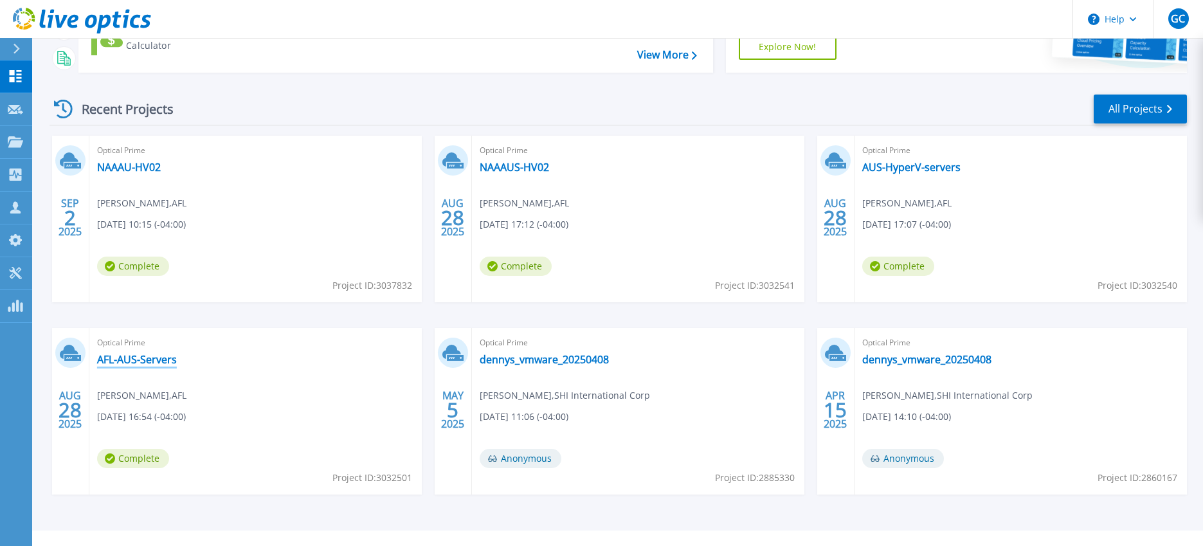
click at [152, 361] on link "AFL-AUS-Servers" at bounding box center [137, 359] width 80 height 13
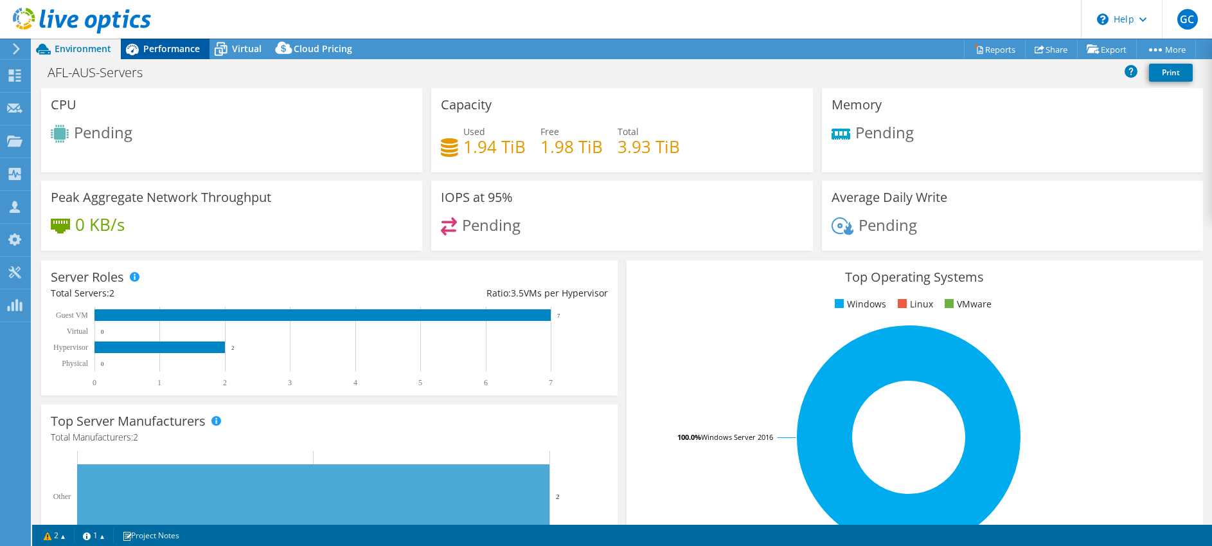
click at [179, 51] on span "Performance" at bounding box center [171, 48] width 57 height 12
